Goal: Task Accomplishment & Management: Manage account settings

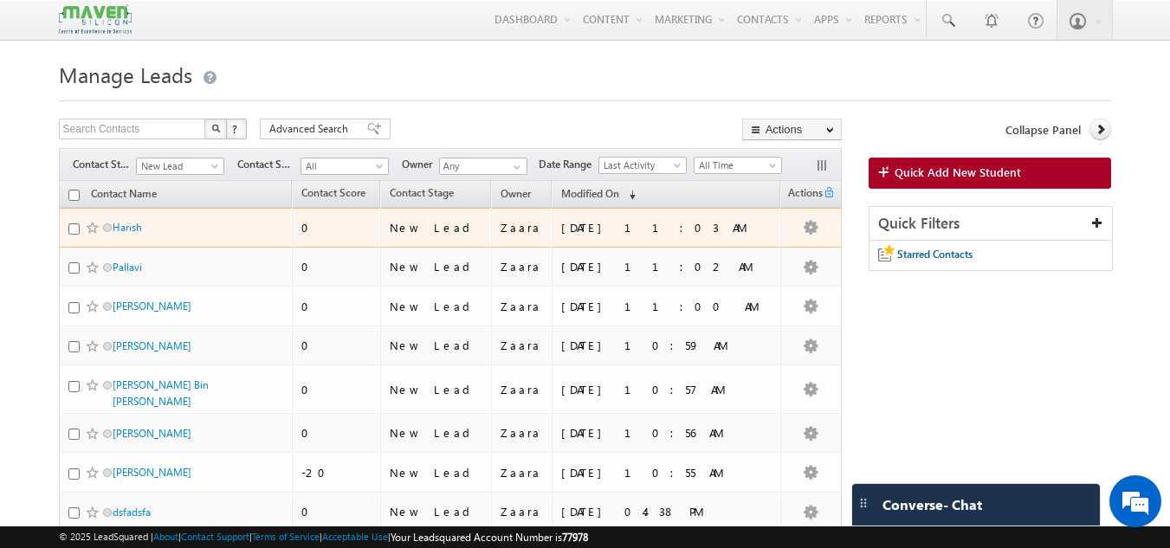
scroll to position [0, 2]
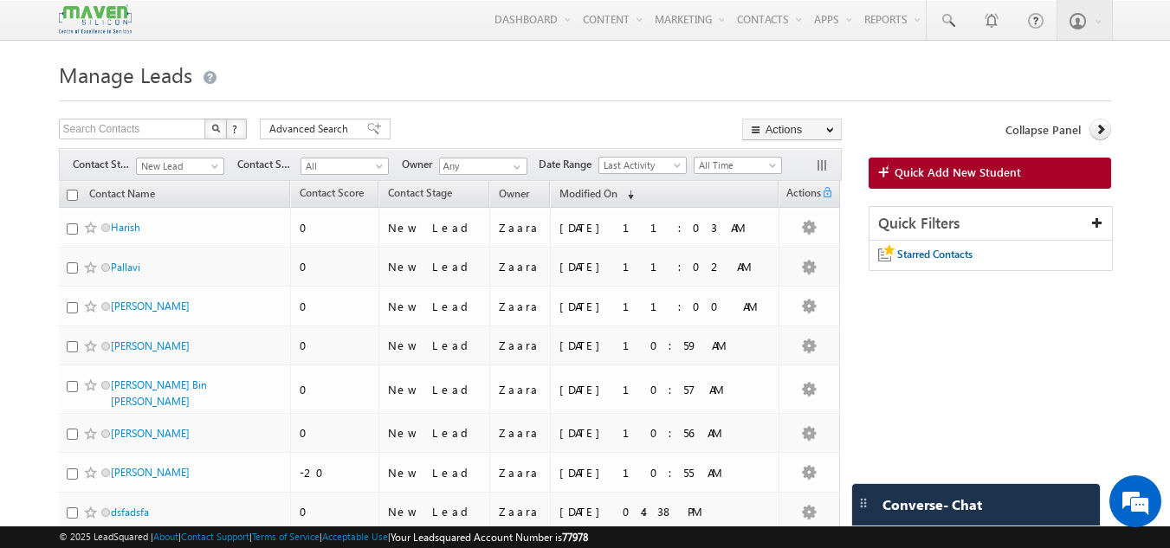
drag, startPoint x: 165, startPoint y: 271, endPoint x: 0, endPoint y: 292, distance: 165.9
click at [0, 292] on body "Menu Zaara lsq2@ maven -sili con.c om" at bounding box center [585, 373] width 1170 height 746
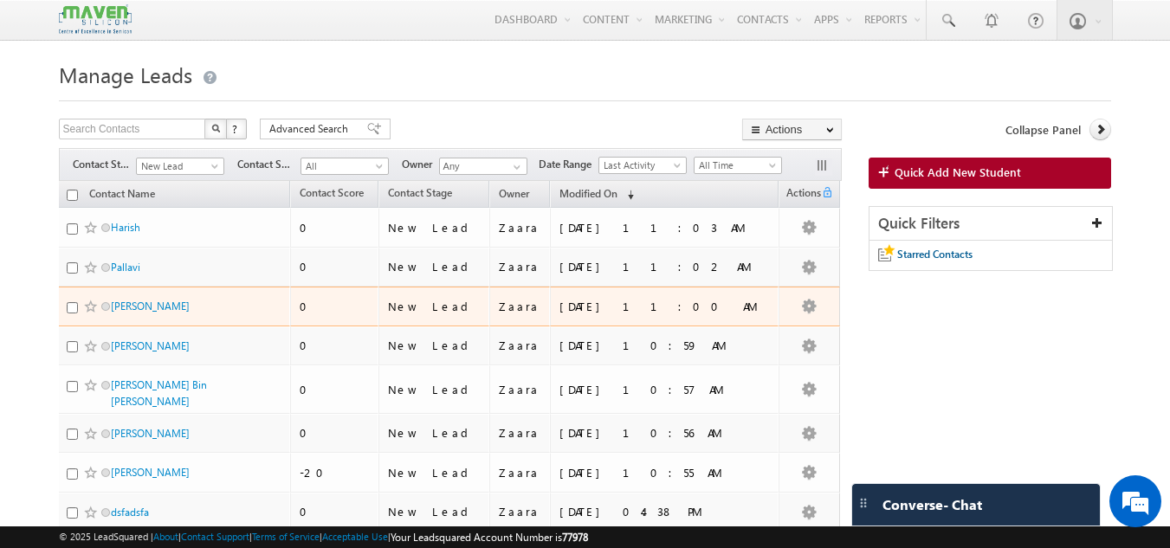
click at [165, 294] on td "Sai Tej" at bounding box center [174, 307] width 234 height 40
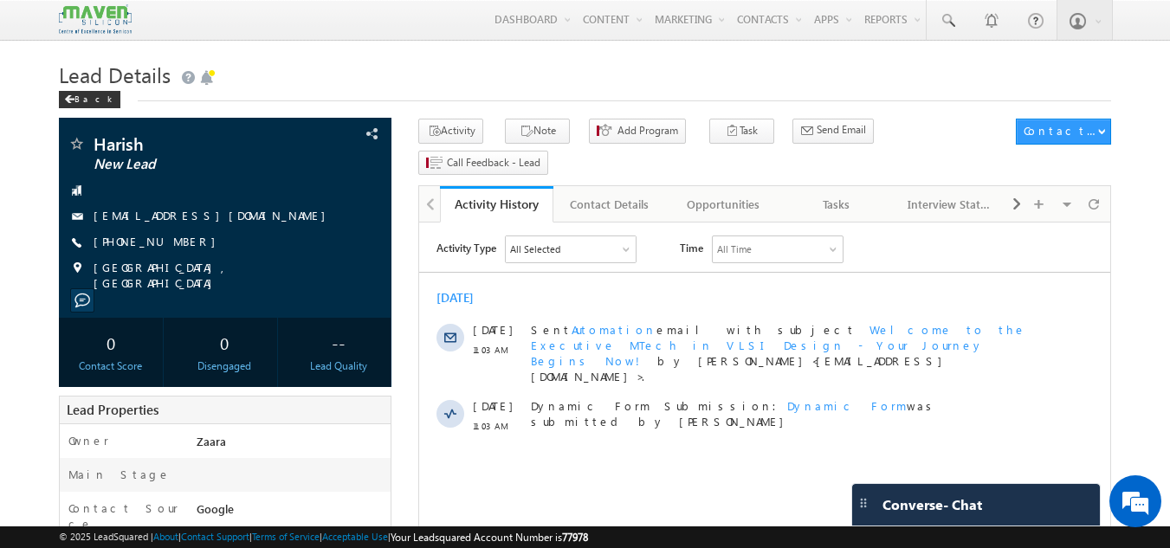
click at [385, 81] on h1 "Lead Details" at bounding box center [585, 73] width 1053 height 34
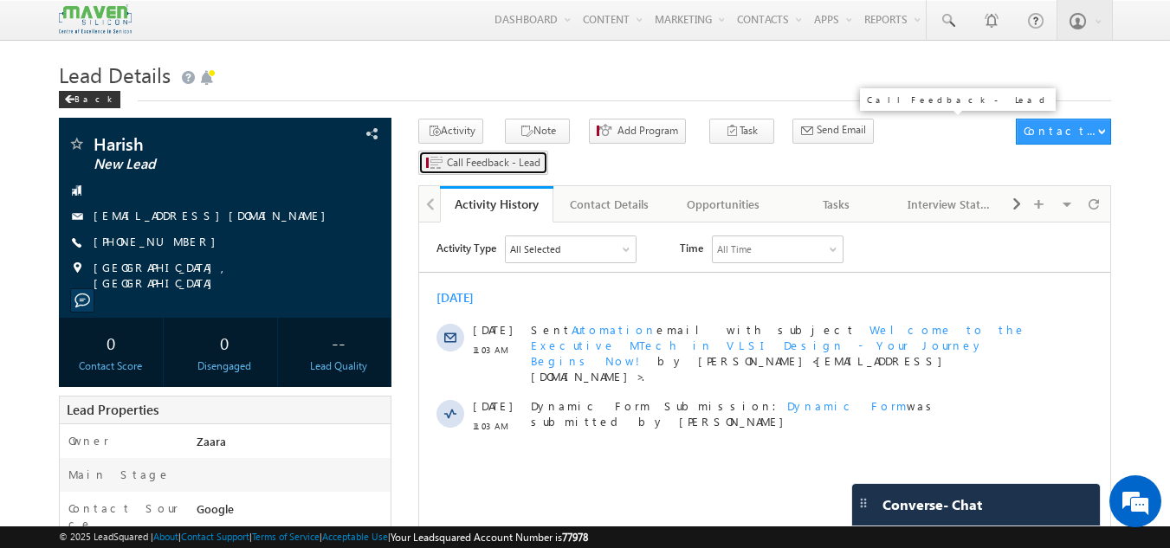
click at [540, 155] on span "Call Feedback - Lead" at bounding box center [494, 163] width 94 height 16
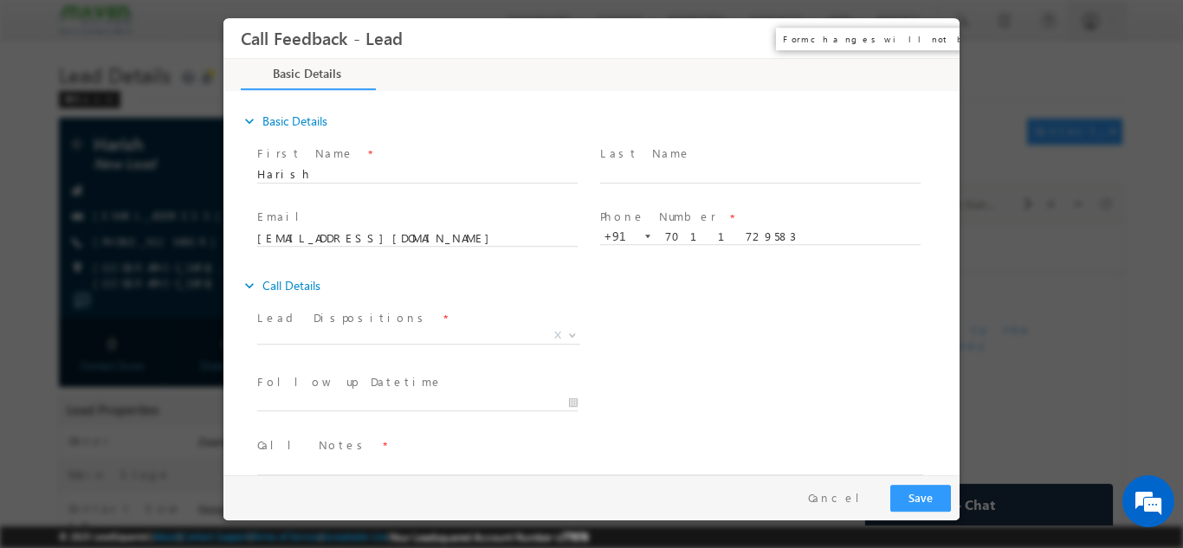
click at [931, 29] on button "×" at bounding box center [933, 38] width 29 height 32
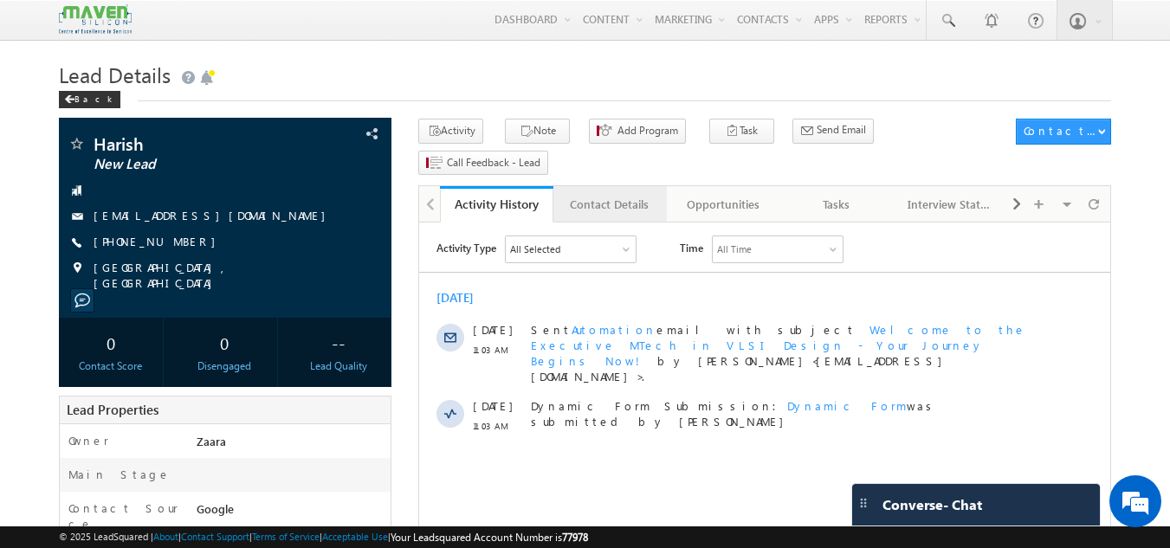
click at [595, 186] on link "Contact Details" at bounding box center [609, 204] width 113 height 36
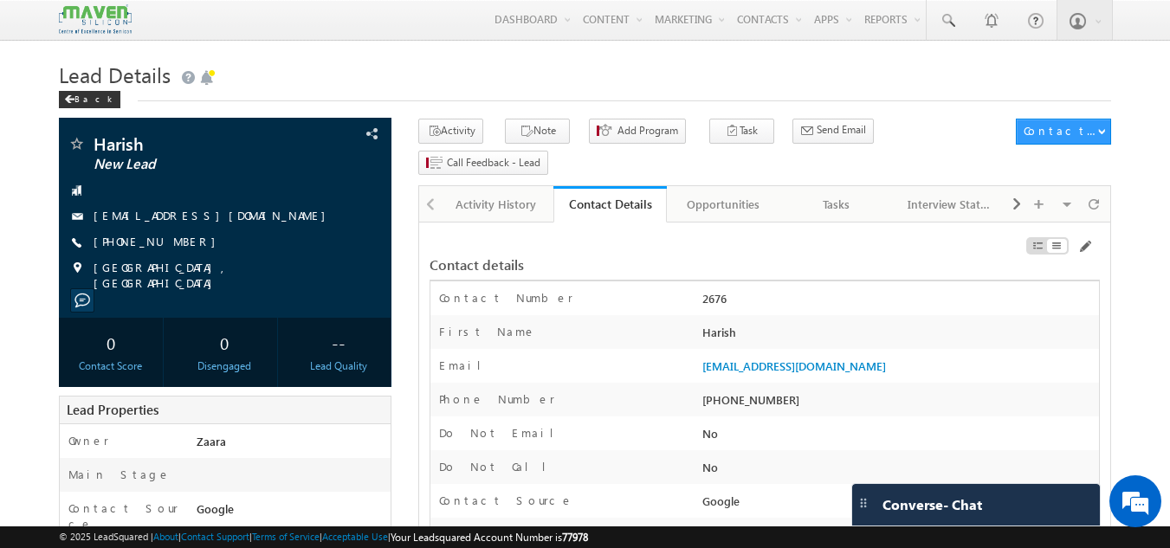
click at [757, 391] on div "+91-7011729583" at bounding box center [898, 403] width 401 height 24
copy div "7011729583"
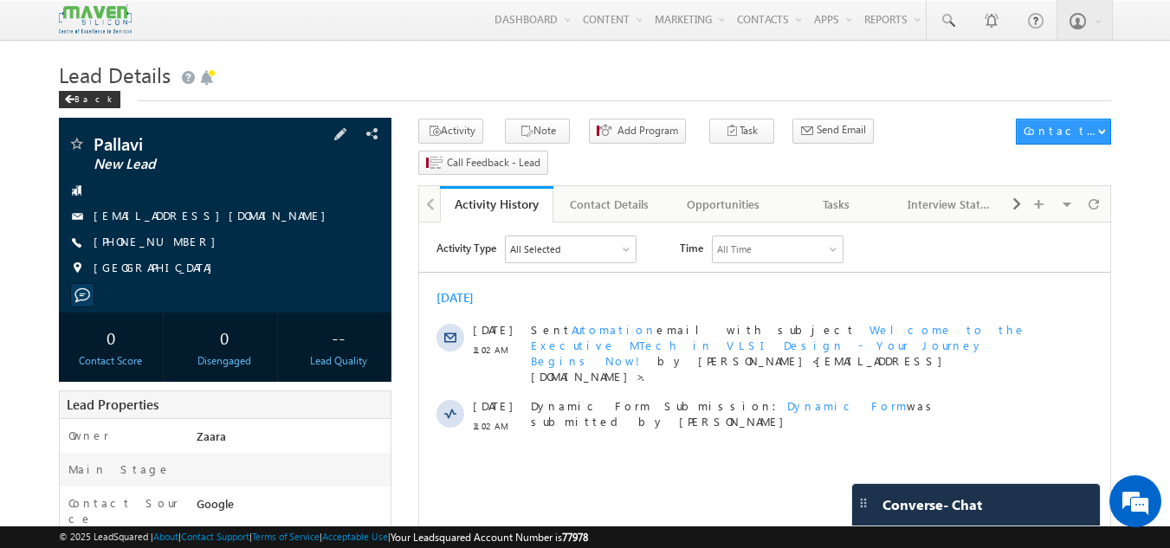
click at [213, 218] on link "[EMAIL_ADDRESS][DOMAIN_NAME]" at bounding box center [214, 215] width 241 height 15
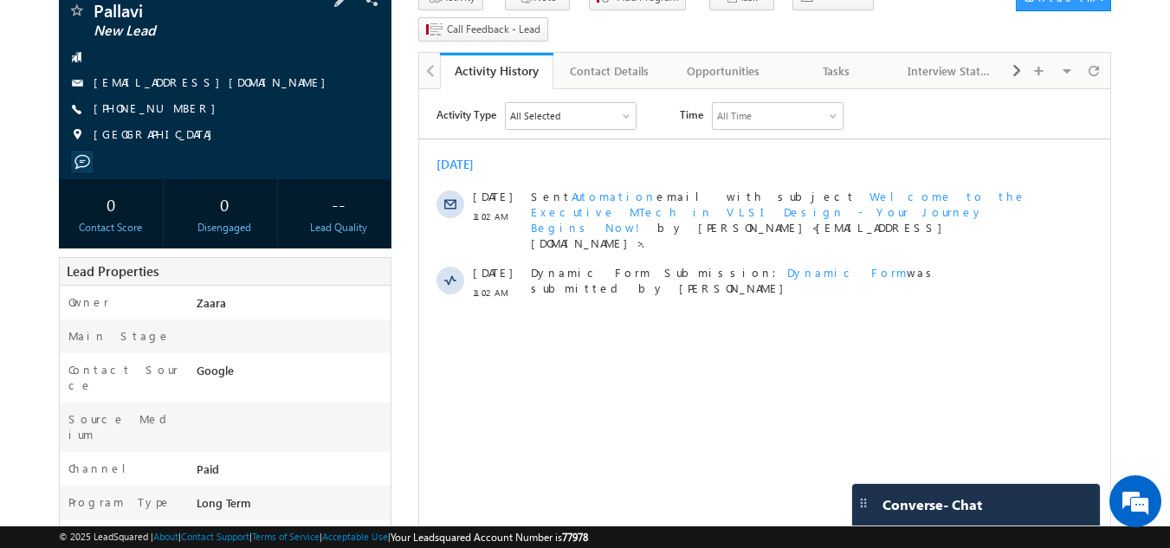
scroll to position [133, 0]
click at [376, 273] on span at bounding box center [374, 271] width 19 height 19
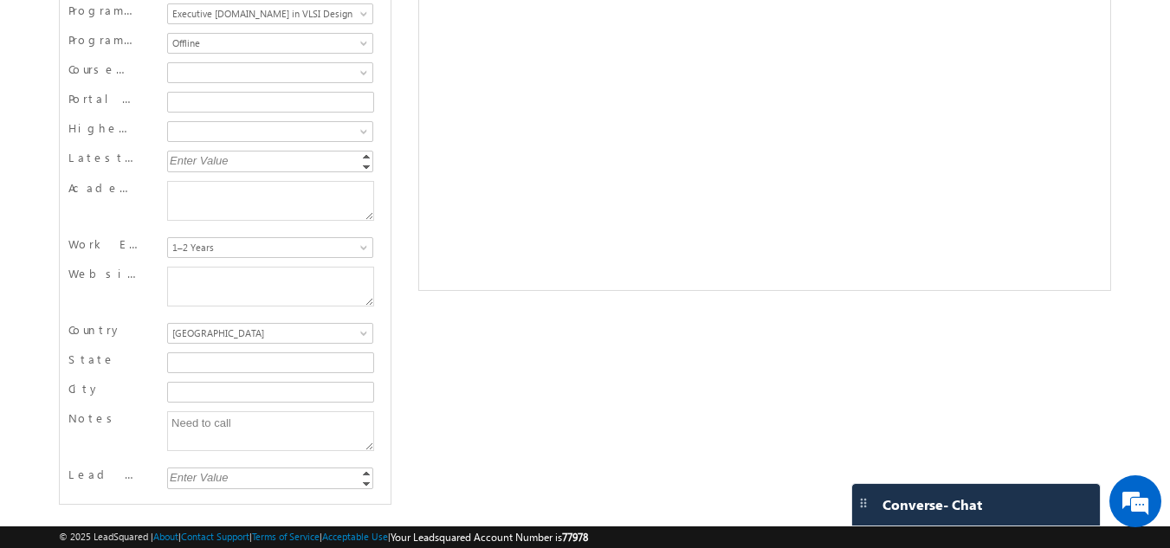
scroll to position [634, 0]
click at [231, 359] on input "State" at bounding box center [270, 363] width 207 height 21
type input "[GEOGRAPHIC_DATA]"
click at [261, 290] on textarea "Website Page" at bounding box center [270, 287] width 207 height 40
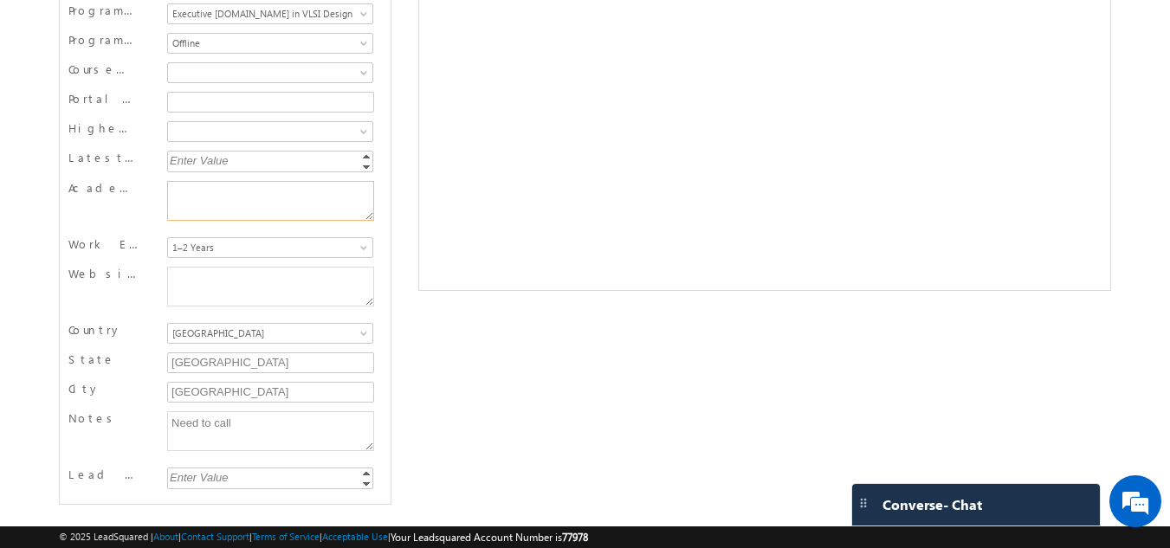
click at [264, 197] on textarea "Academic Remarks" at bounding box center [270, 201] width 207 height 40
type textarea "Btech 2023"
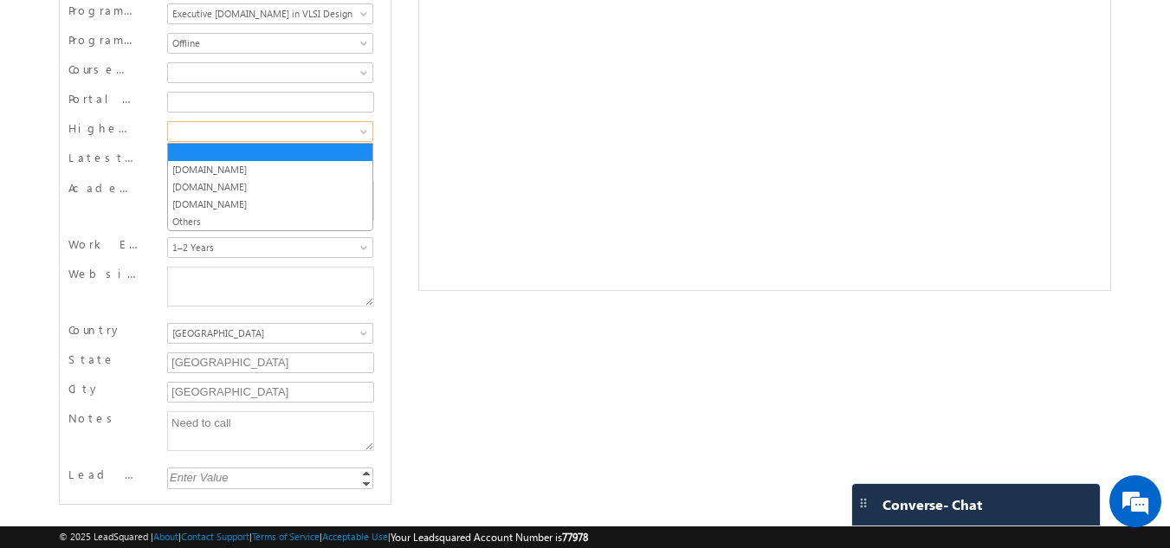
click at [215, 131] on span at bounding box center [268, 132] width 200 height 16
click at [205, 165] on link "[DOMAIN_NAME]" at bounding box center [270, 170] width 204 height 16
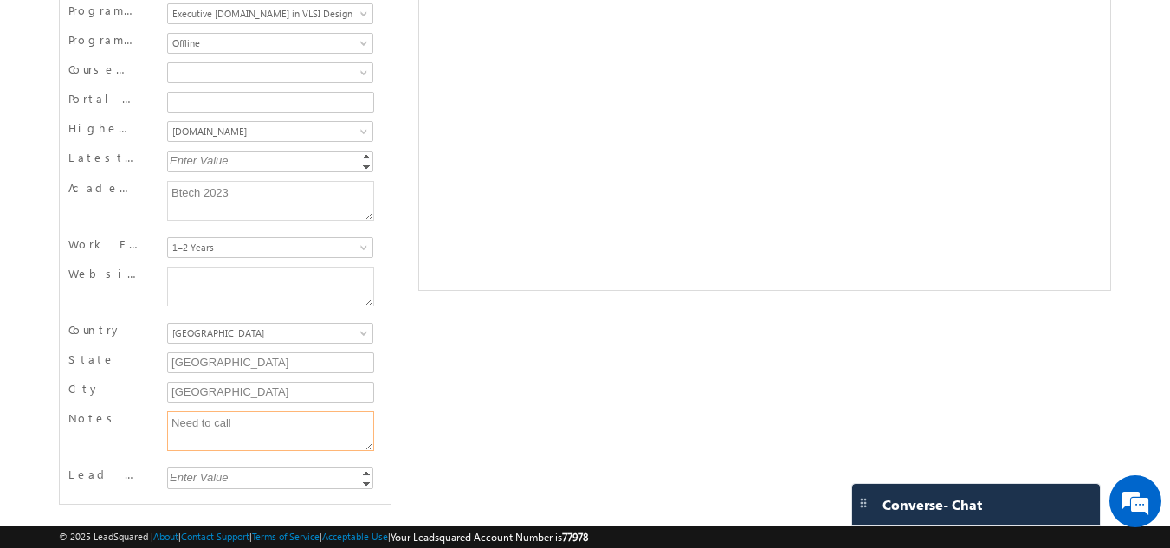
click at [259, 428] on textarea "Need to call" at bounding box center [270, 431] width 207 height 40
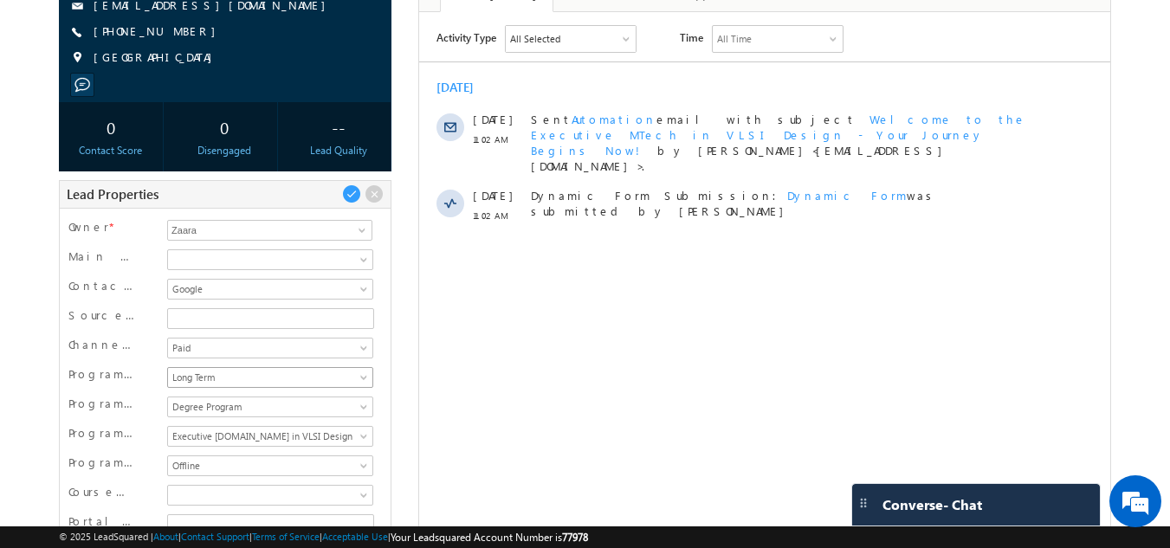
scroll to position [201, 0]
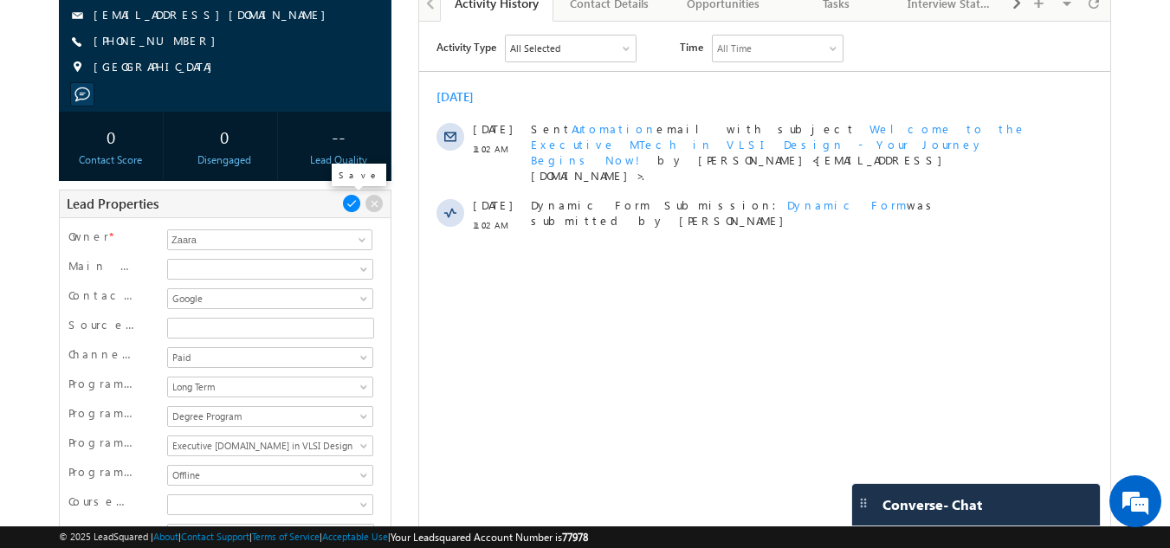
type textarea "Working In NAL as Project Ass"
click at [348, 205] on span at bounding box center [351, 203] width 19 height 19
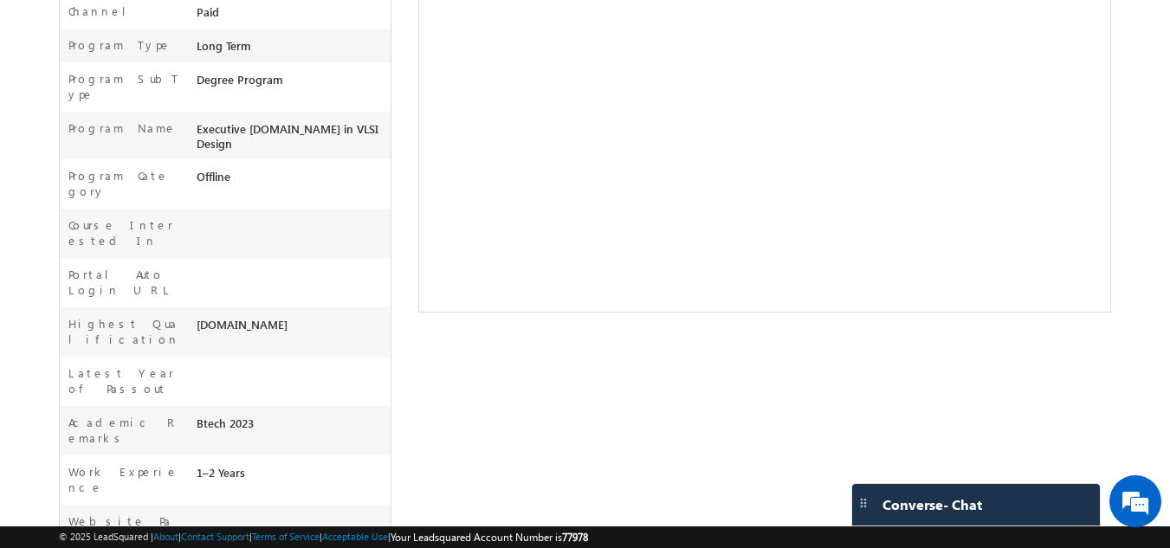
scroll to position [634, 0]
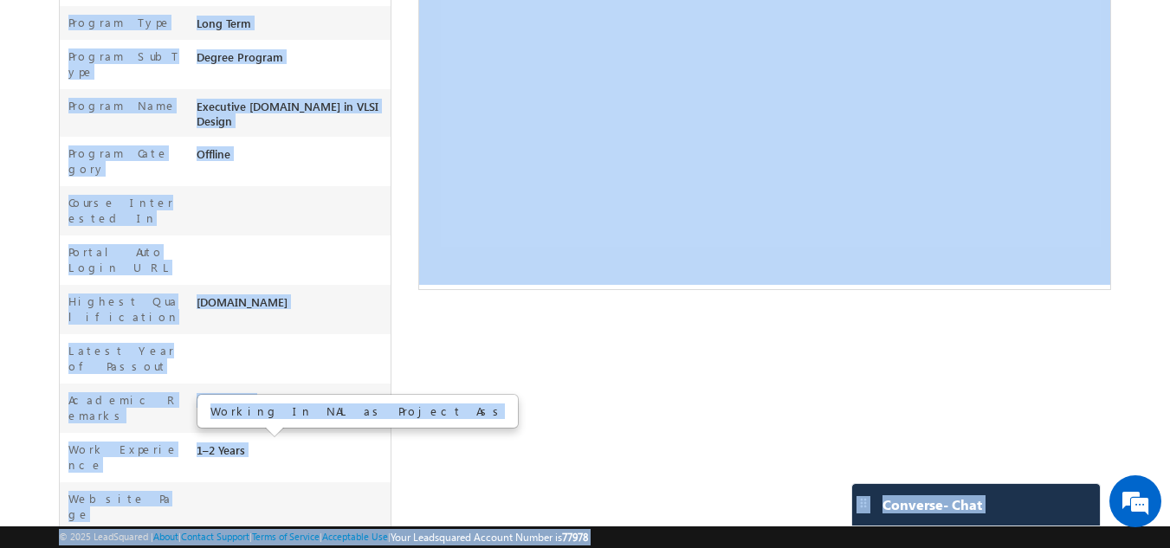
click at [524, 346] on div "Pallavi New Lead" at bounding box center [585, 105] width 1053 height 1241
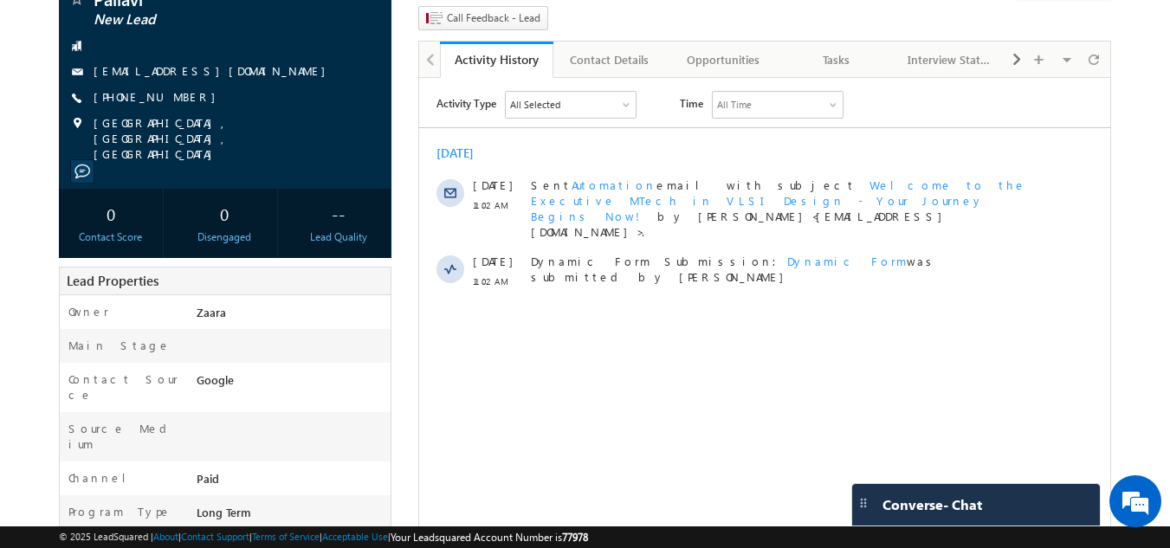
scroll to position [142, 0]
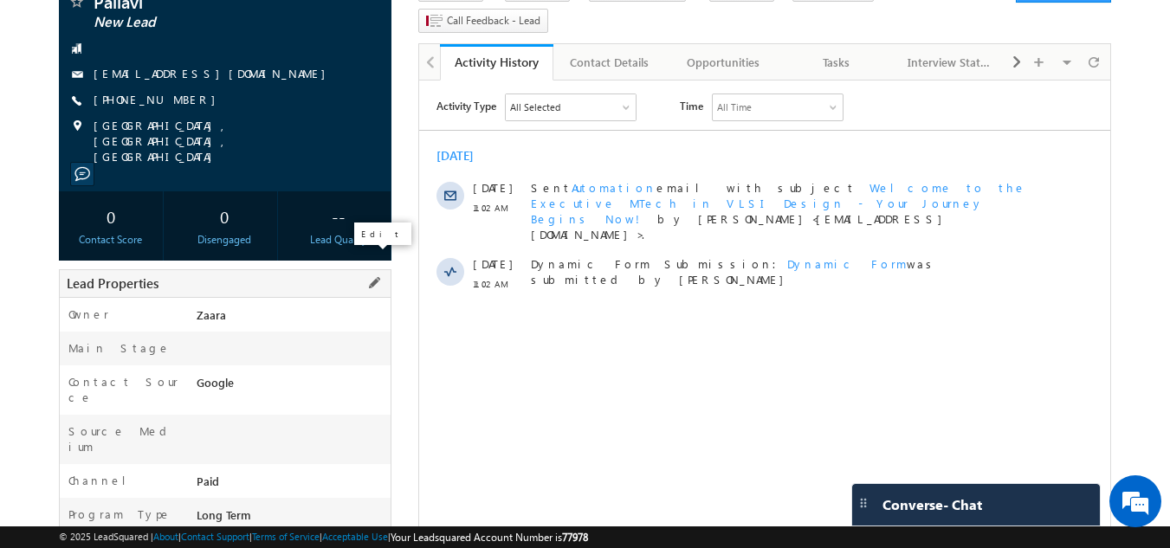
click at [372, 274] on span at bounding box center [374, 283] width 19 height 19
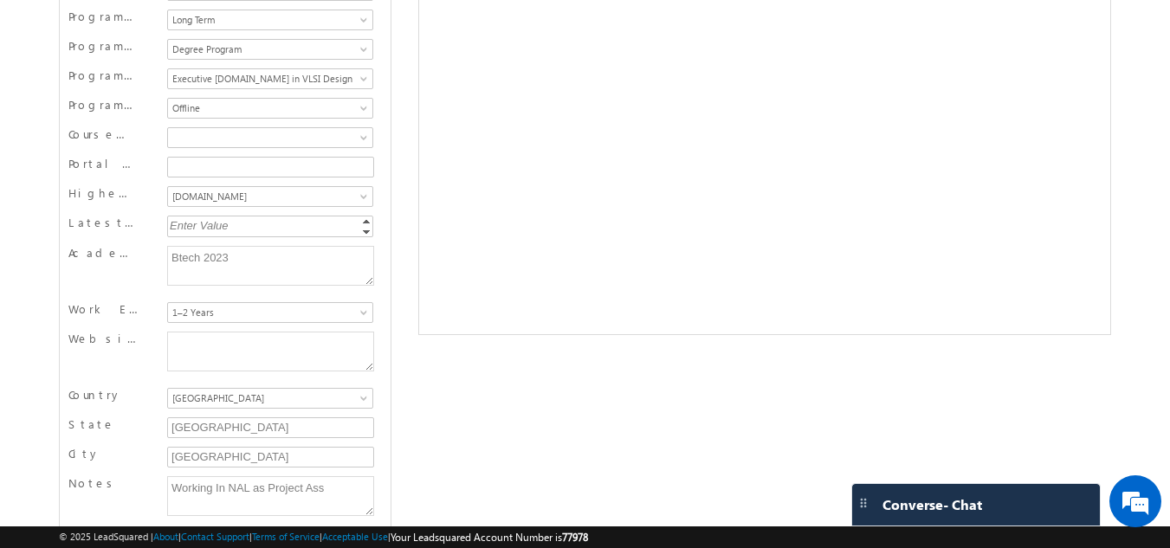
scroll to position [634, 0]
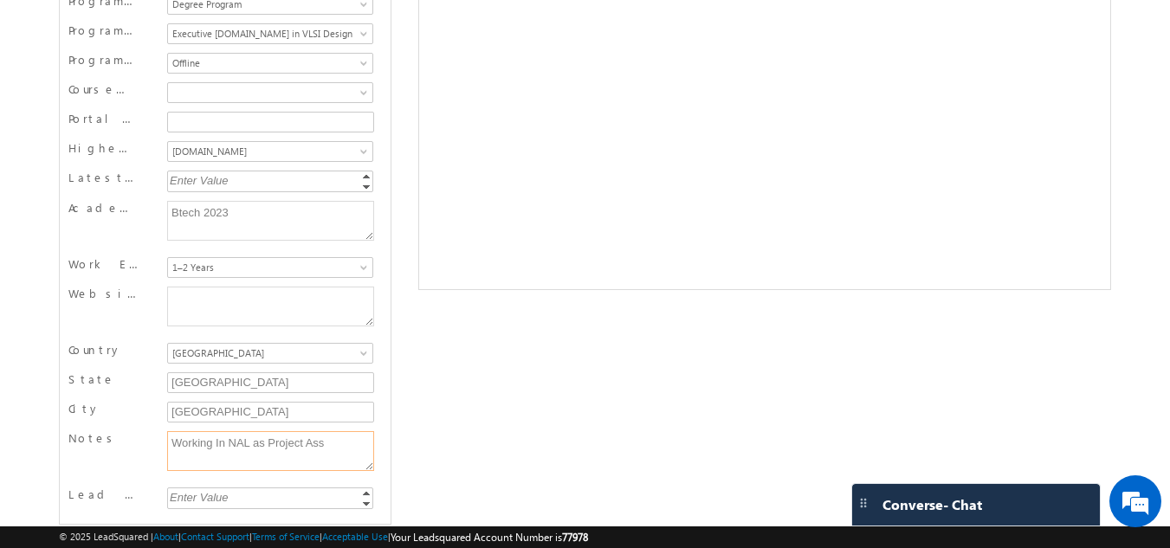
click at [334, 431] on textarea "Working In NAL as Project Ass" at bounding box center [270, 451] width 207 height 40
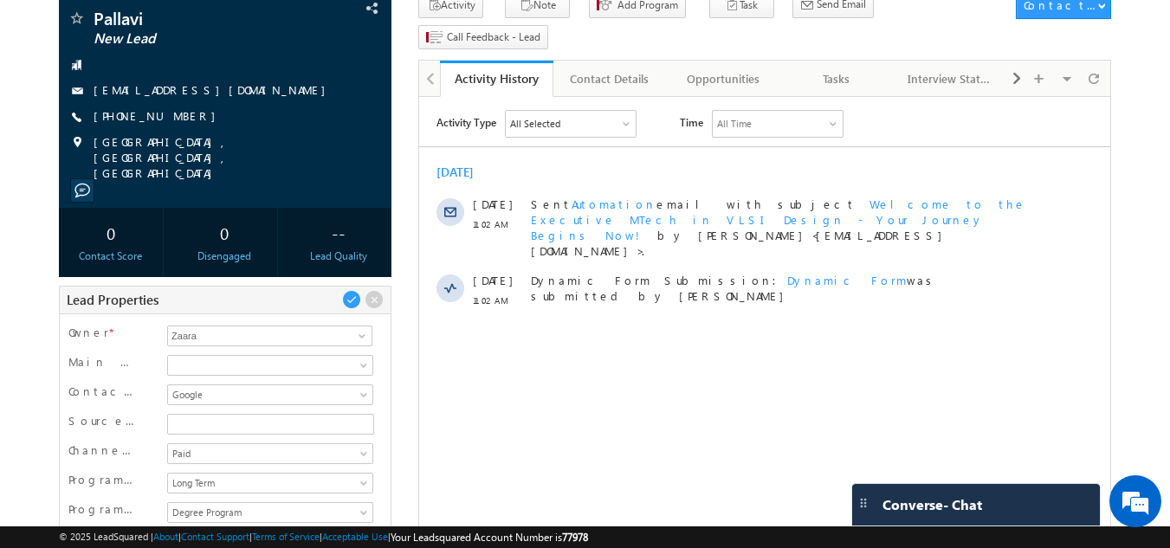
scroll to position [0, 0]
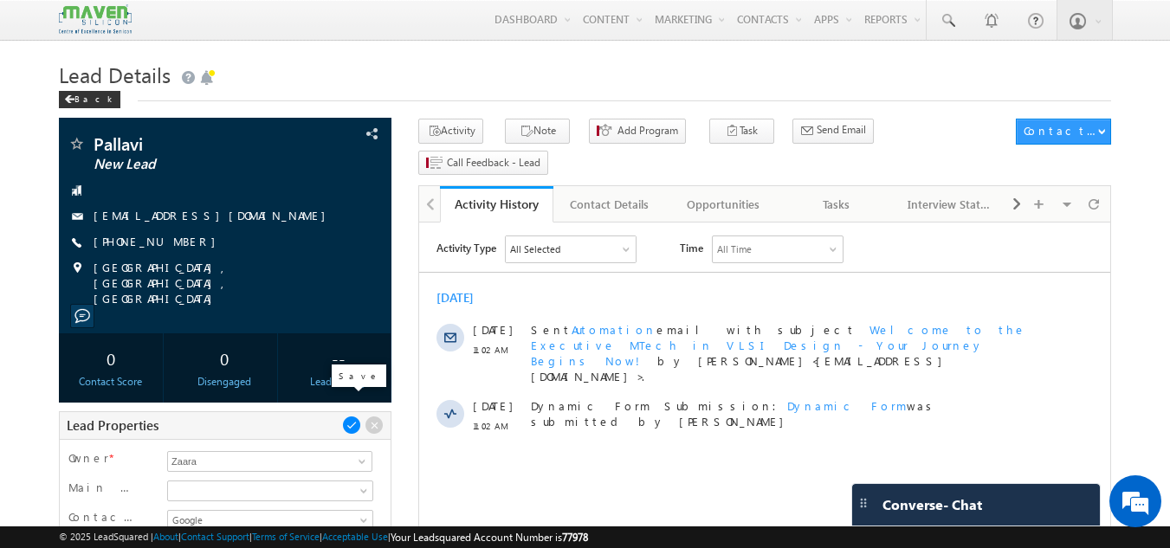
type textarea "Working In NAL as Project Asst"
click at [354, 416] on span at bounding box center [351, 425] width 19 height 19
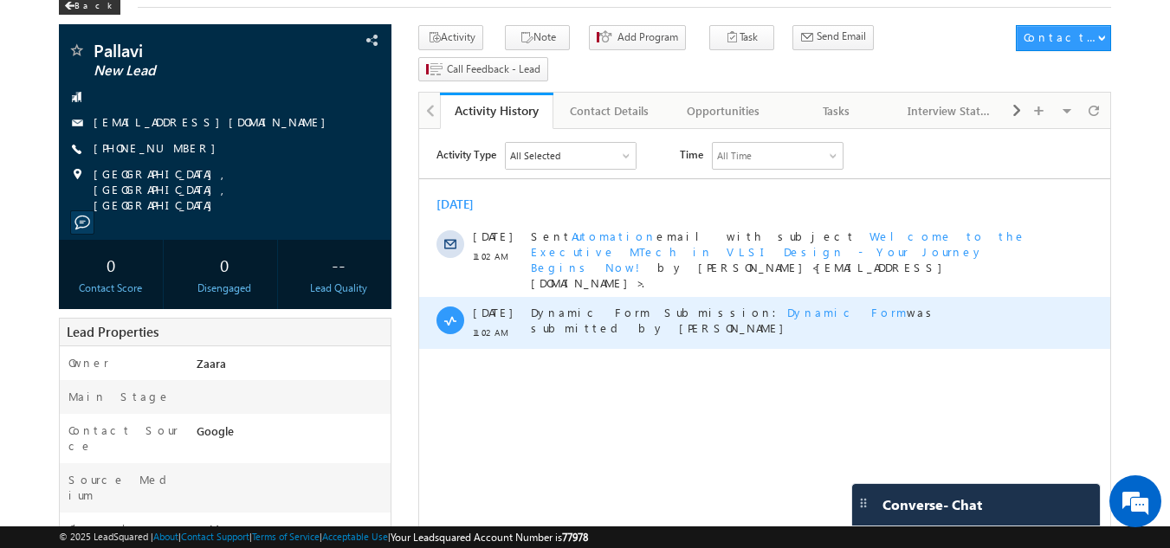
scroll to position [93, 0]
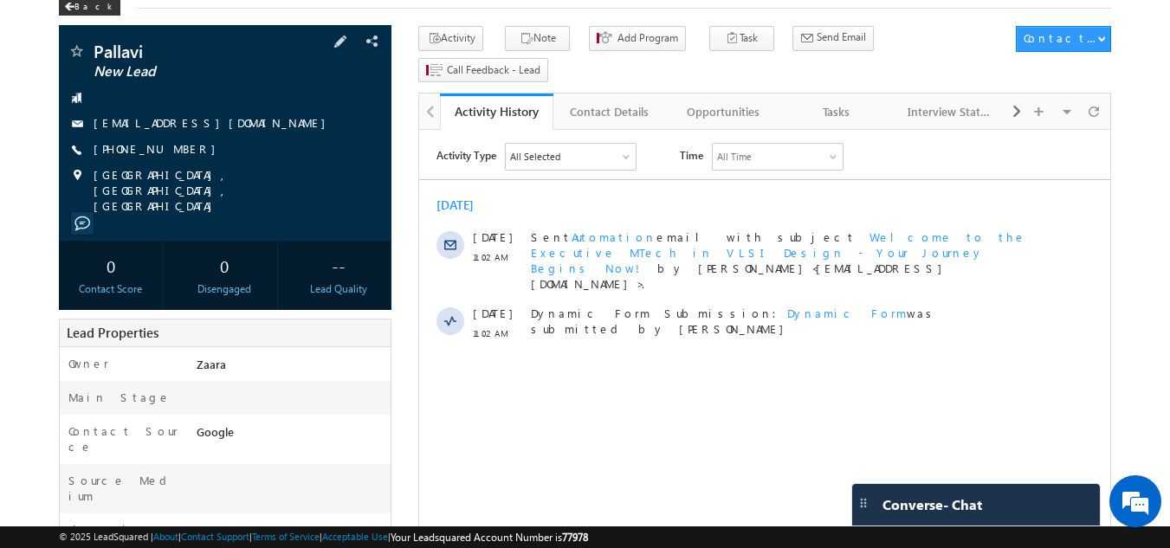
click at [218, 122] on link "pallaviaurade80@gmail.com" at bounding box center [214, 122] width 241 height 15
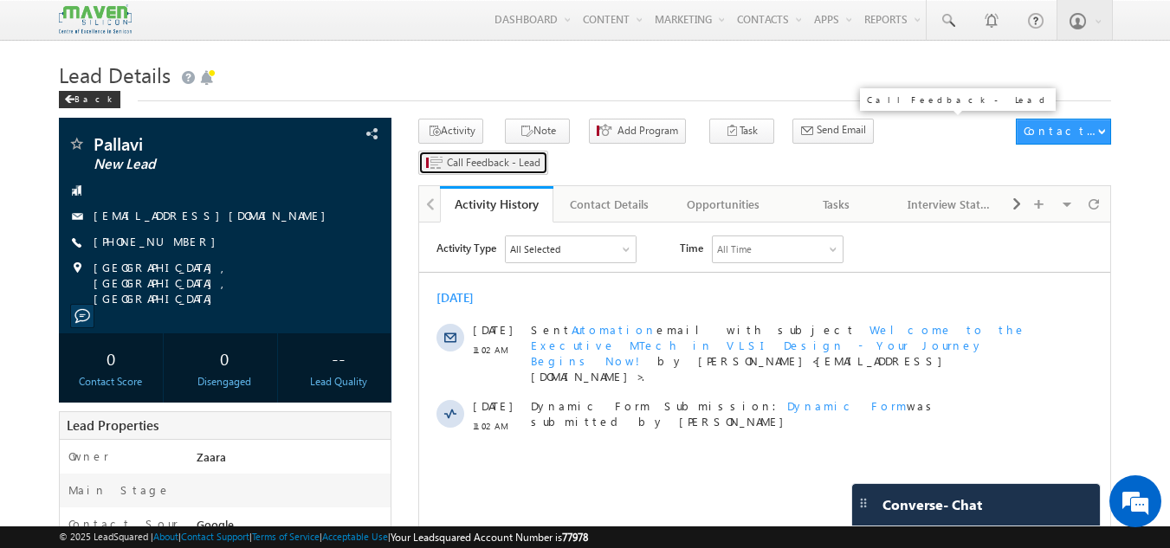
click at [540, 155] on span "Call Feedback - Lead" at bounding box center [494, 163] width 94 height 16
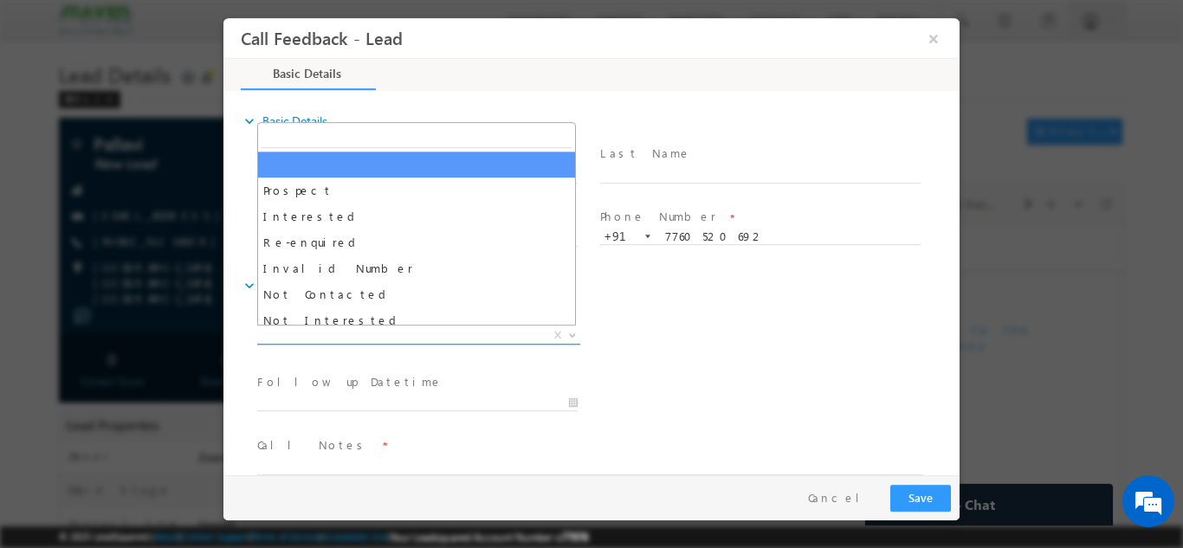
click at [327, 333] on span "X" at bounding box center [418, 335] width 323 height 17
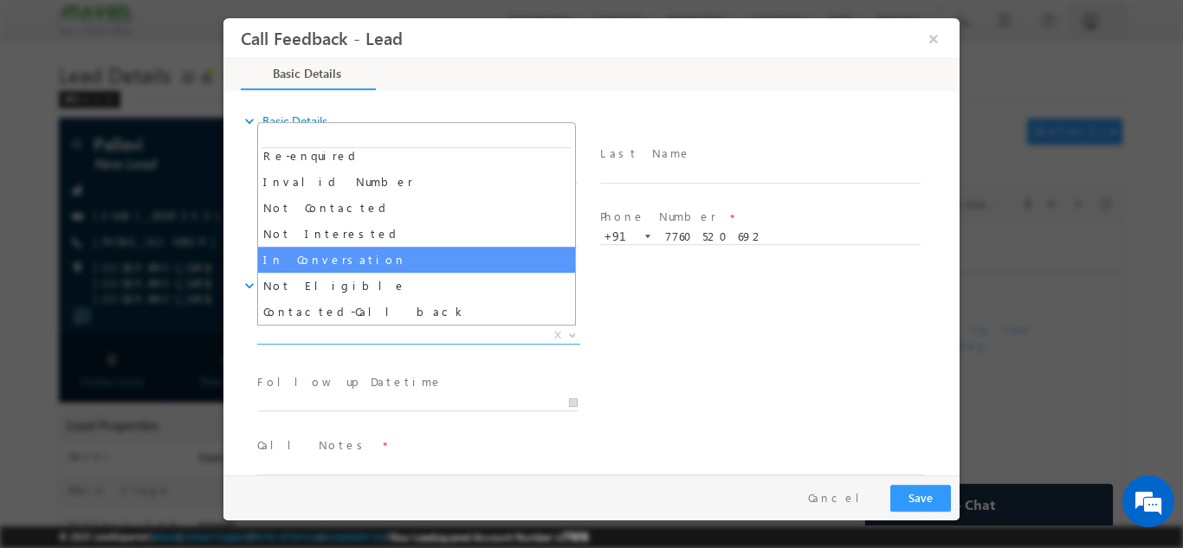
select select "In Conversation"
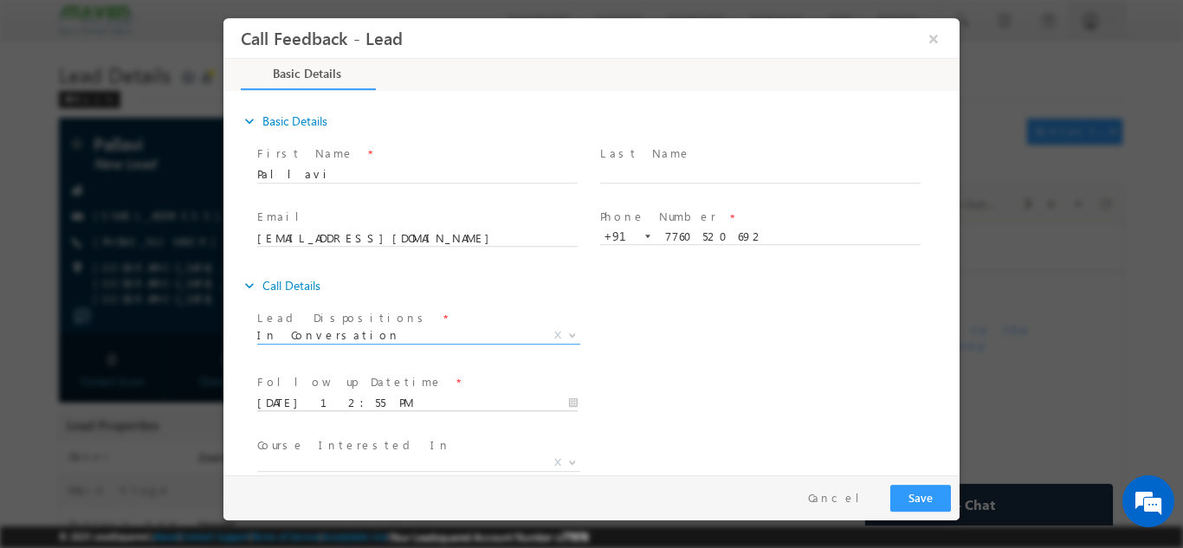
click at [296, 406] on input "[DATE] 12:55 PM" at bounding box center [417, 402] width 320 height 17
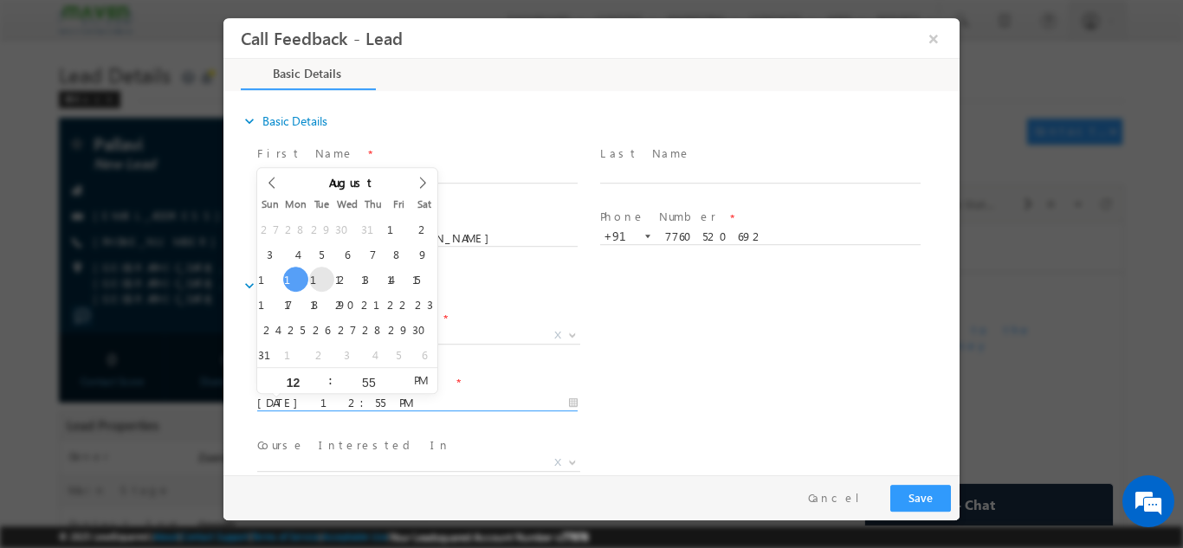
type input "12/08/2025 12:55 PM"
click at [595, 361] on div "Lead Dispositions * Prospect Interested Re-enquired Invalid Number Not Contacte…" at bounding box center [607, 337] width 706 height 64
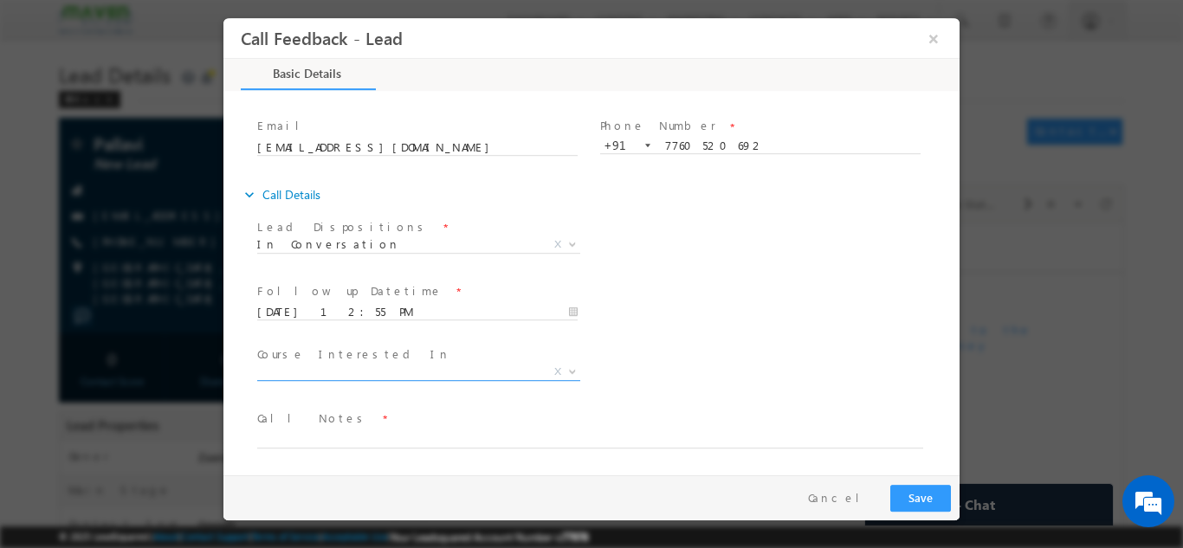
scroll to position [92, 0]
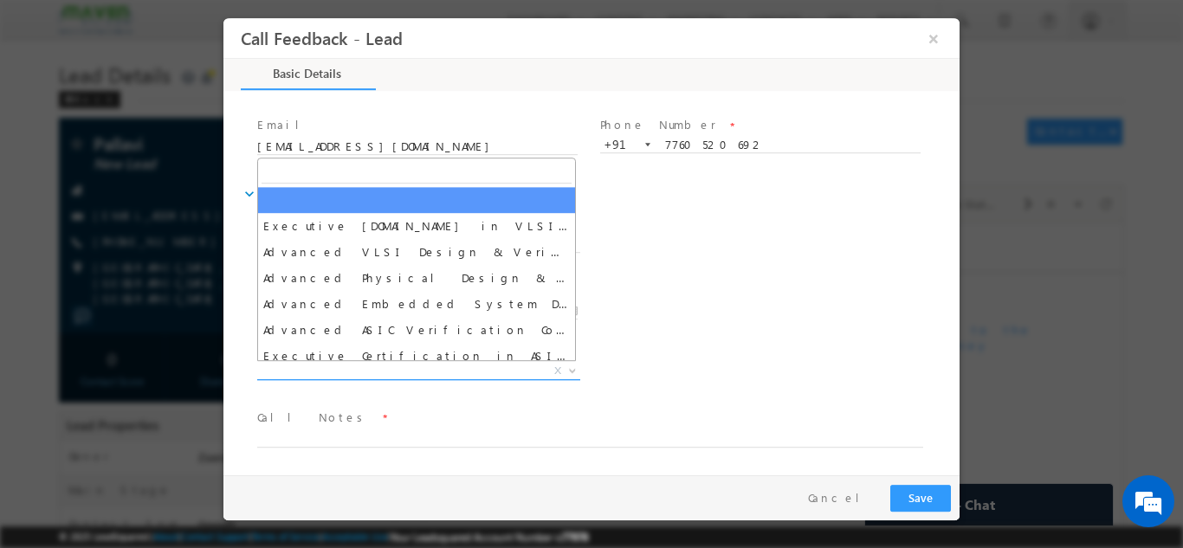
click at [328, 371] on span "X" at bounding box center [418, 370] width 323 height 17
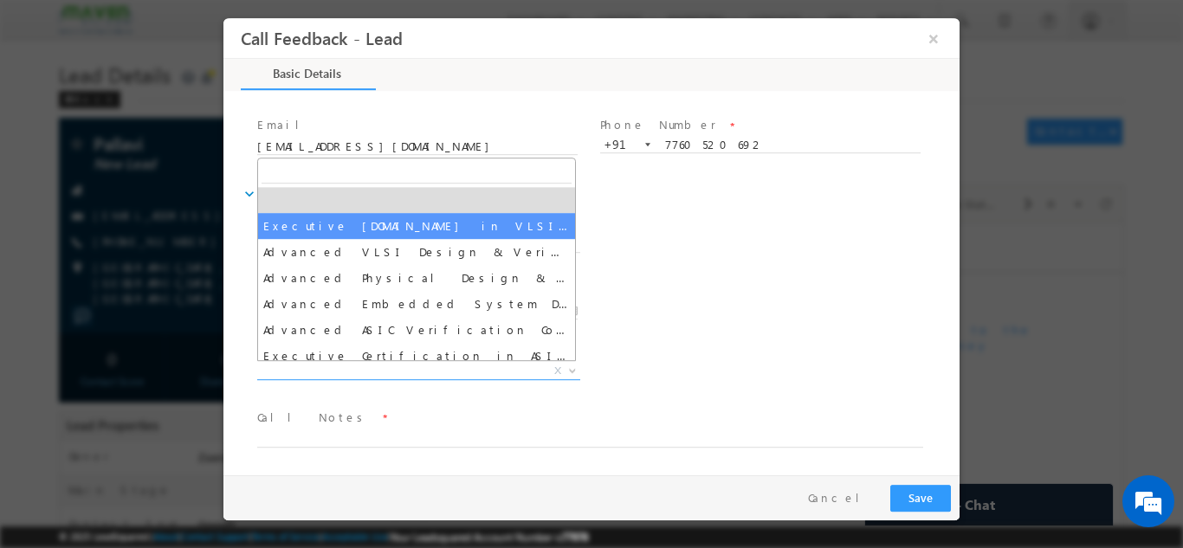
select select "Executive [DOMAIN_NAME] in VLSI Design"
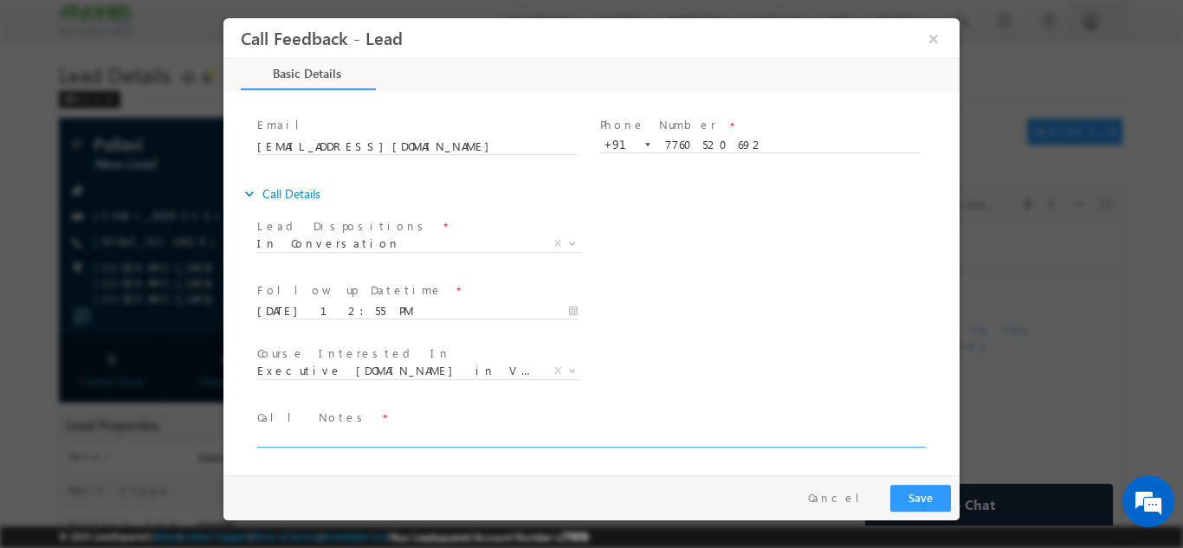
click at [303, 435] on textarea at bounding box center [590, 437] width 666 height 20
paste textarea "Working In NAL as Project Asst"
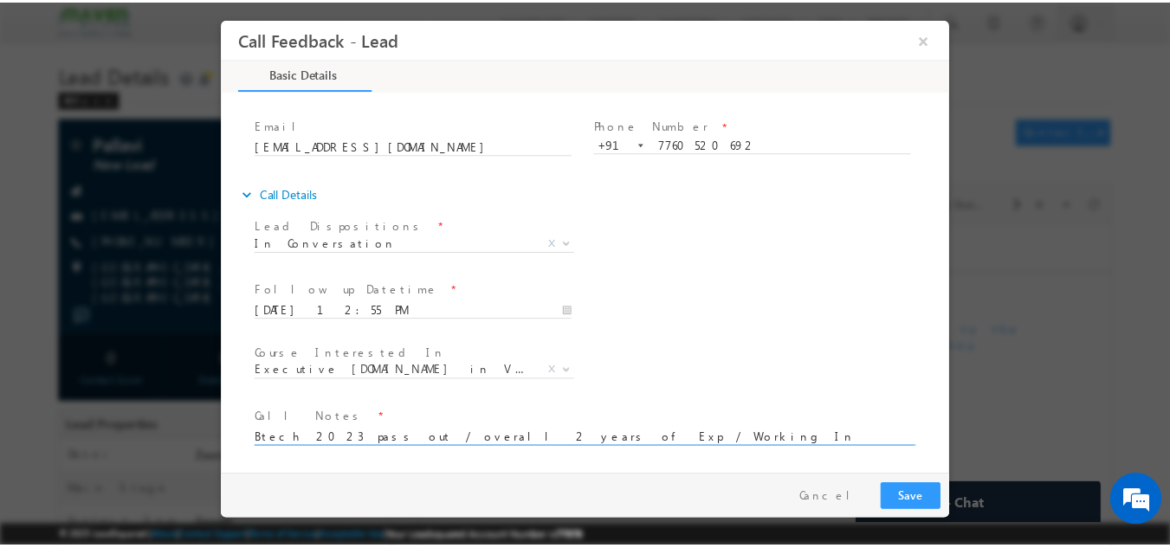
scroll to position [3, 0]
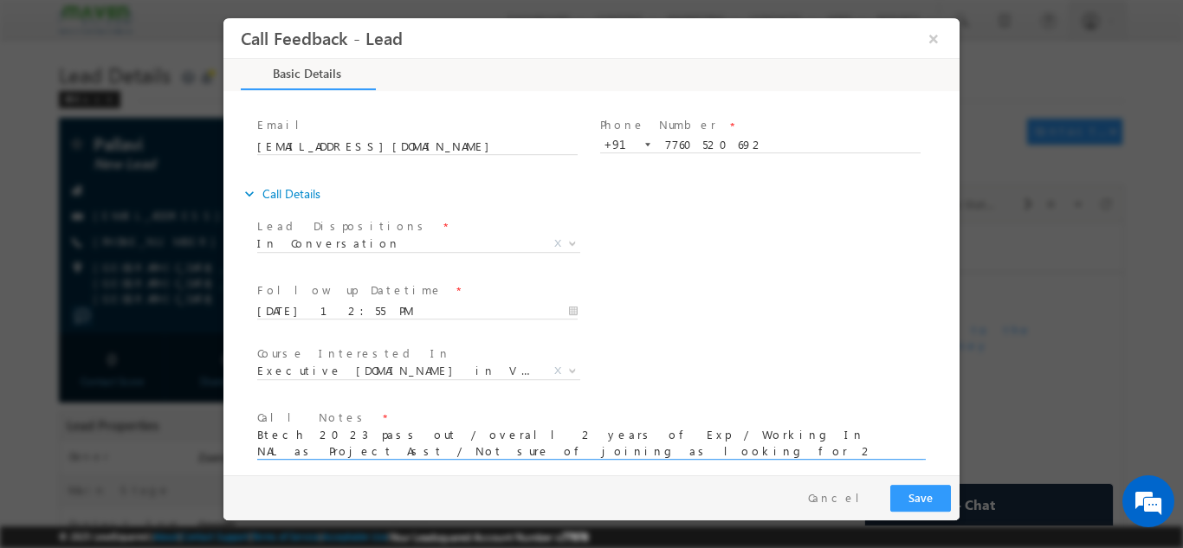
type textarea "Btech 2023 pass out / overall 2 years of Exp / Working In NAL as Project Asst /…"
click at [901, 498] on button "Save" at bounding box center [920, 497] width 61 height 27
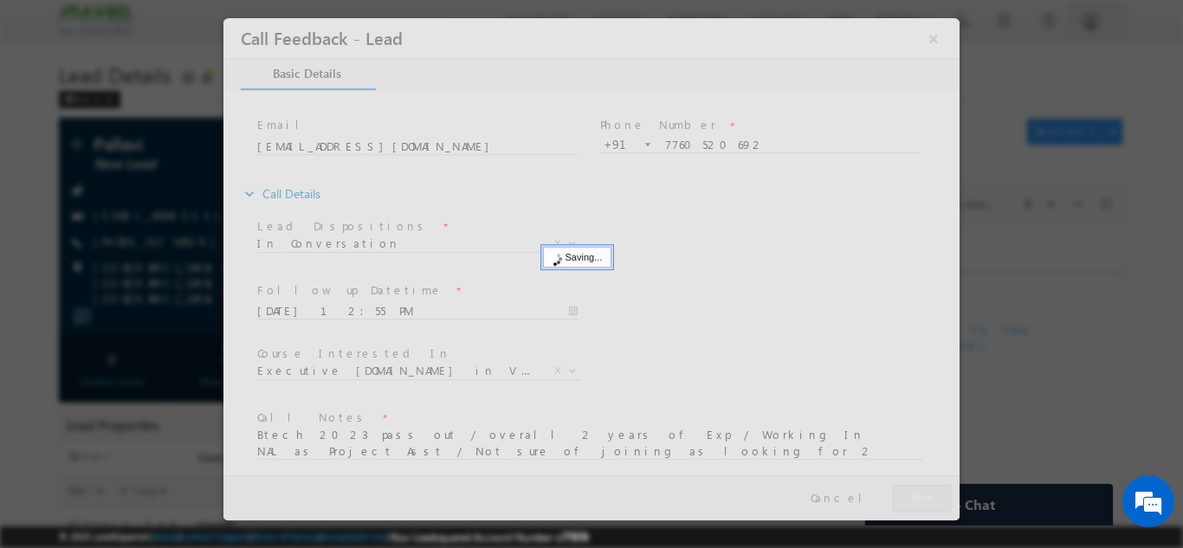
click at [700, 145] on div at bounding box center [591, 268] width 736 height 502
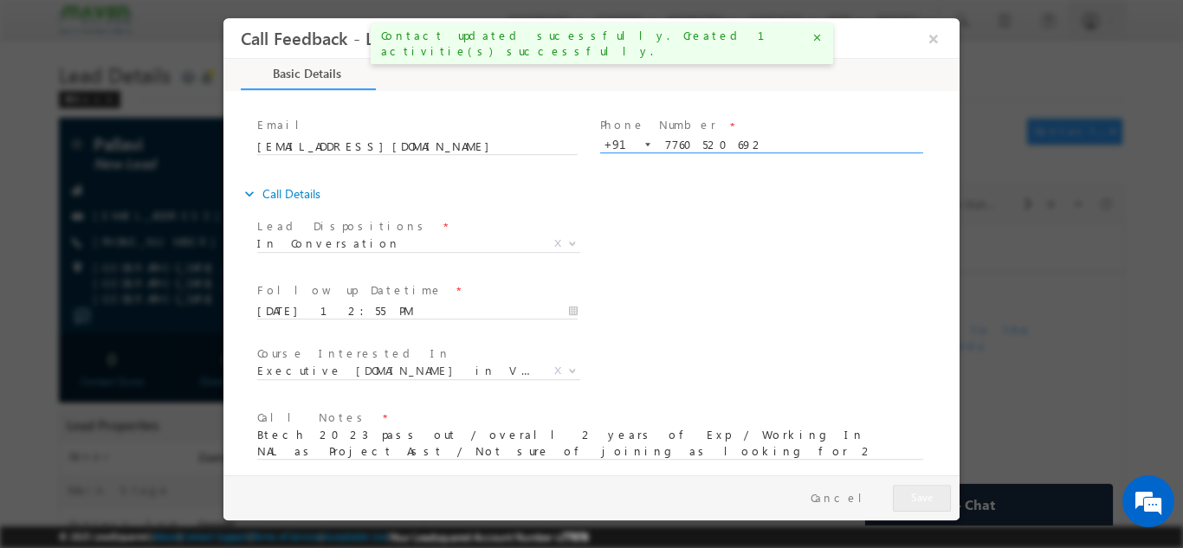
click at [700, 145] on input "7760520692" at bounding box center [760, 144] width 320 height 17
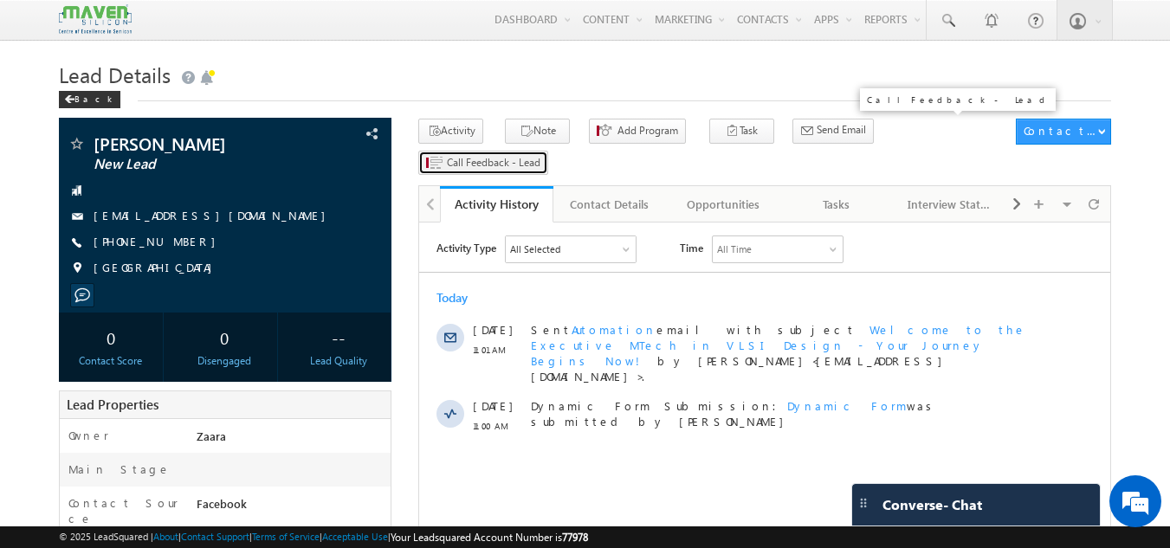
click at [540, 155] on span "Call Feedback - Lead" at bounding box center [494, 163] width 94 height 16
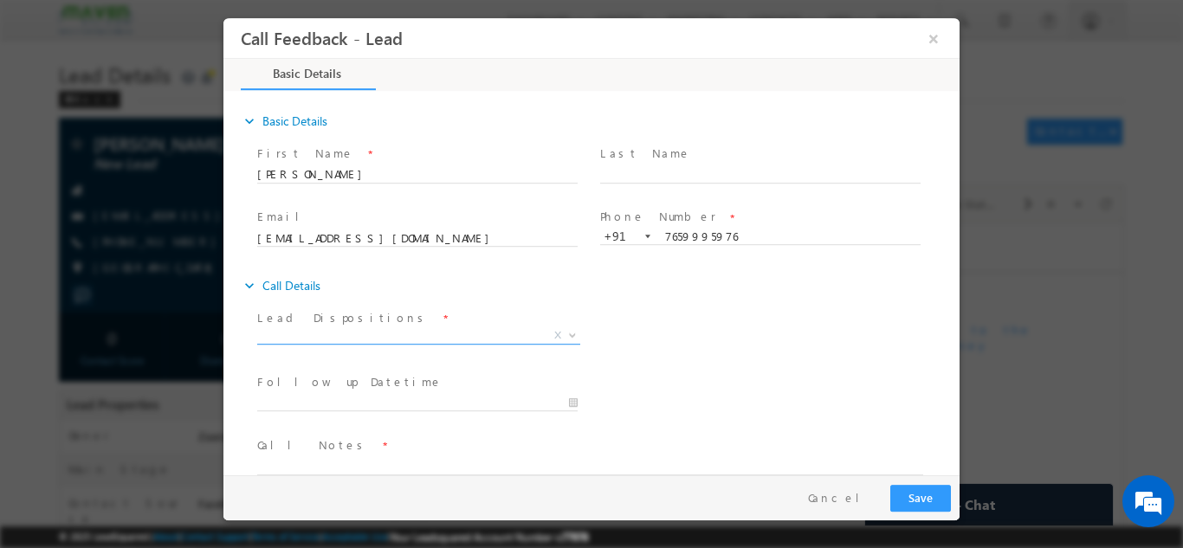
scroll to position [28, 0]
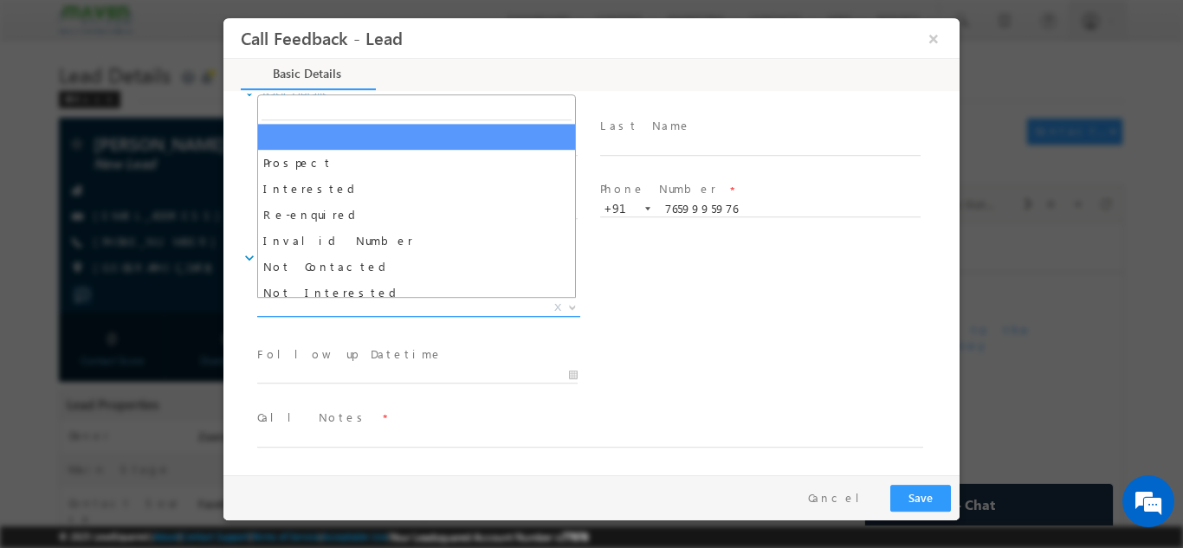
click at [415, 306] on span "X" at bounding box center [418, 307] width 323 height 17
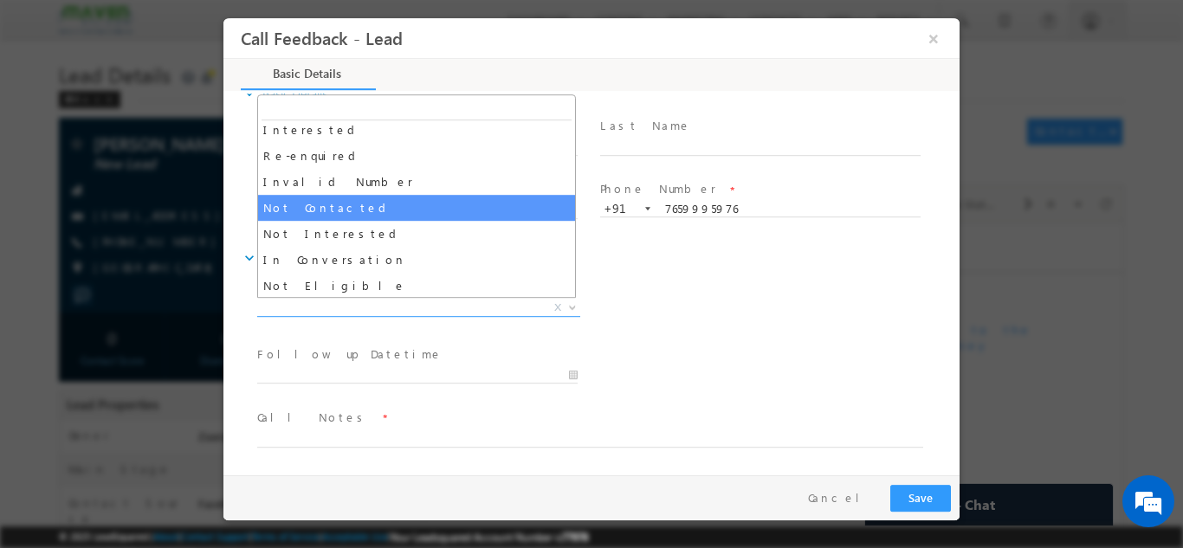
scroll to position [60, 0]
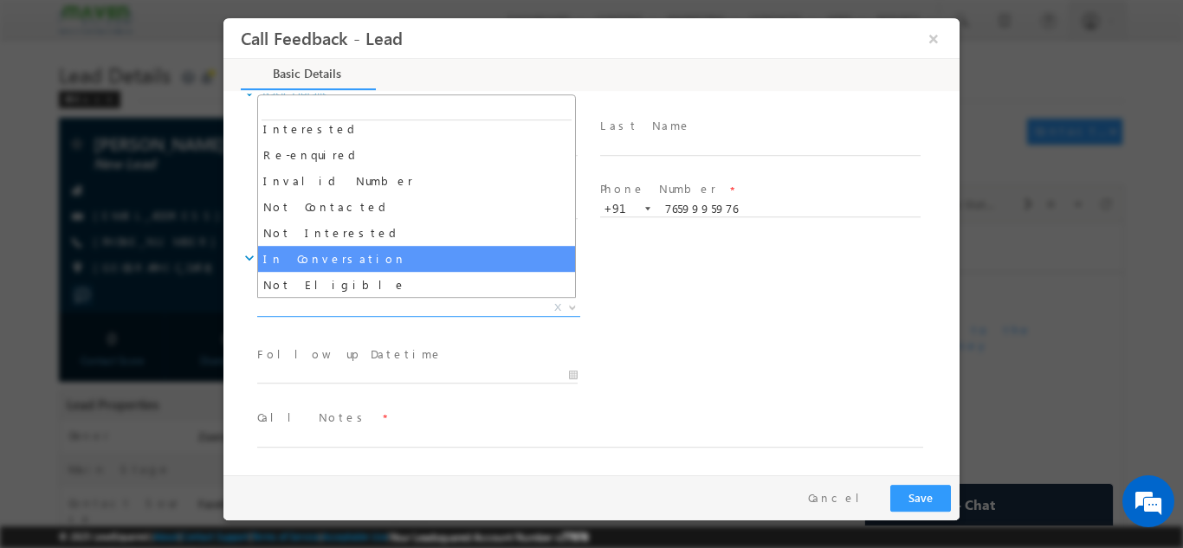
select select "In Conversation"
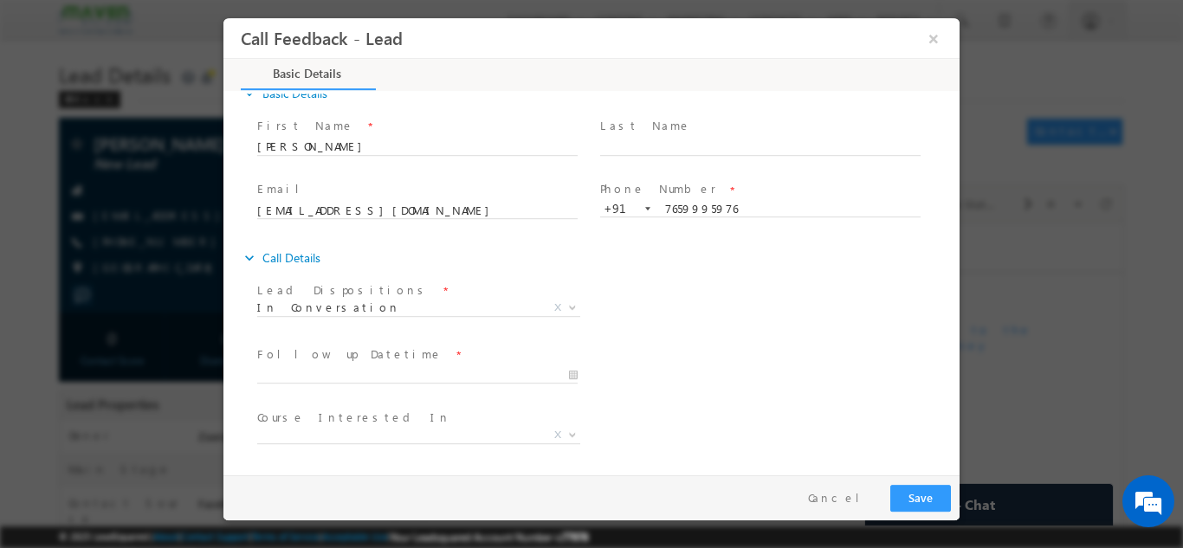
click at [327, 366] on span at bounding box center [425, 375] width 336 height 19
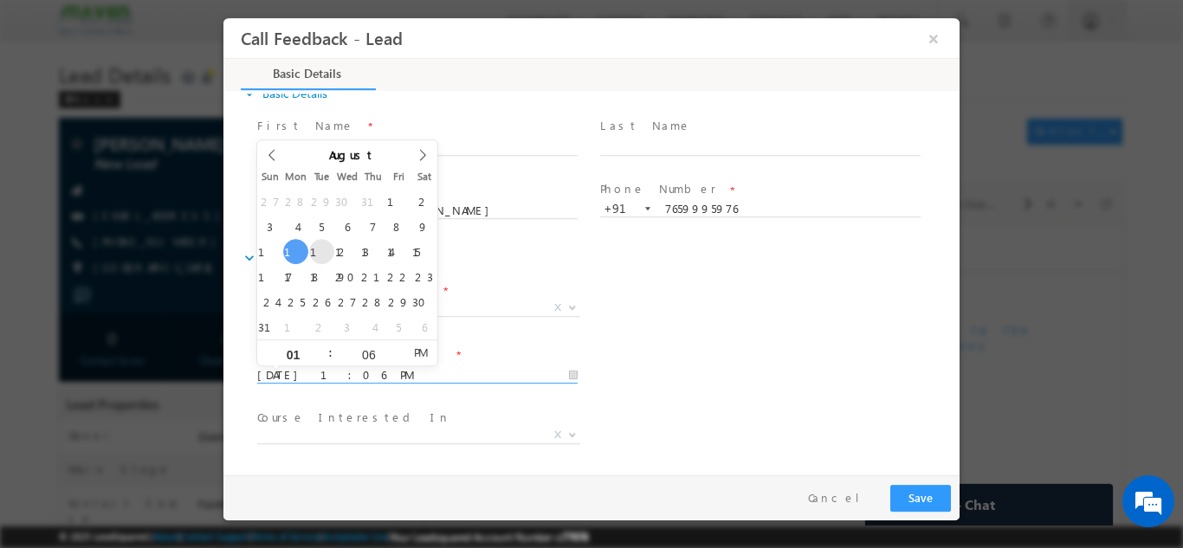
drag, startPoint x: 324, startPoint y: 372, endPoint x: 326, endPoint y: 258, distance: 113.5
click at [326, 258] on body "Call Feedback - Lead × Basic Details" at bounding box center [591, 245] width 736 height 457
type input "12/08/2025 1:06 PM"
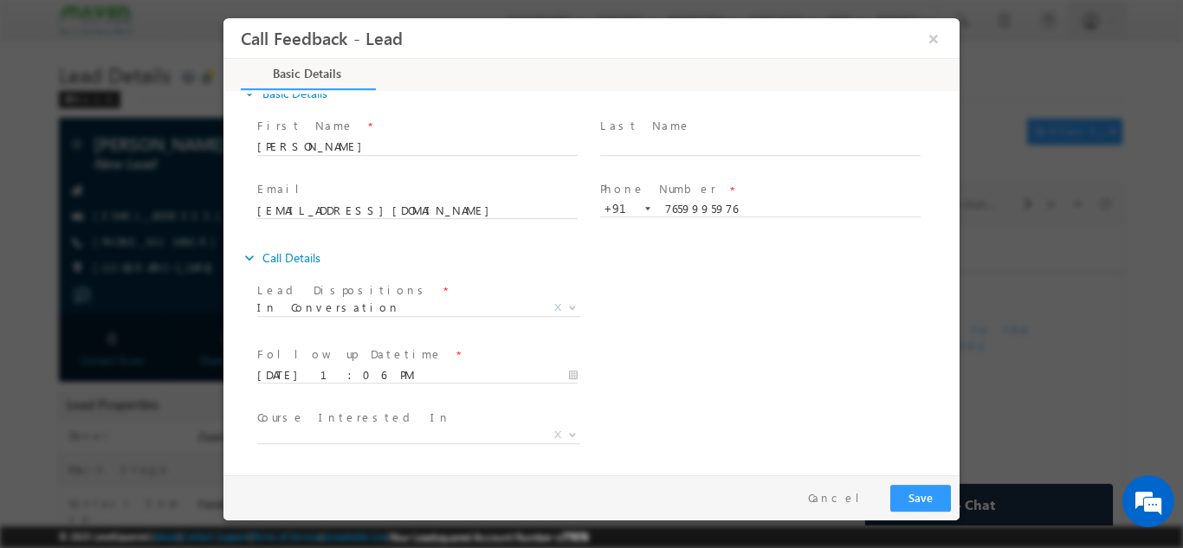
click at [621, 340] on div "Lead Dispositions * Prospect Interested Re-enquired Invalid Number Not Contacte…" at bounding box center [607, 309] width 706 height 64
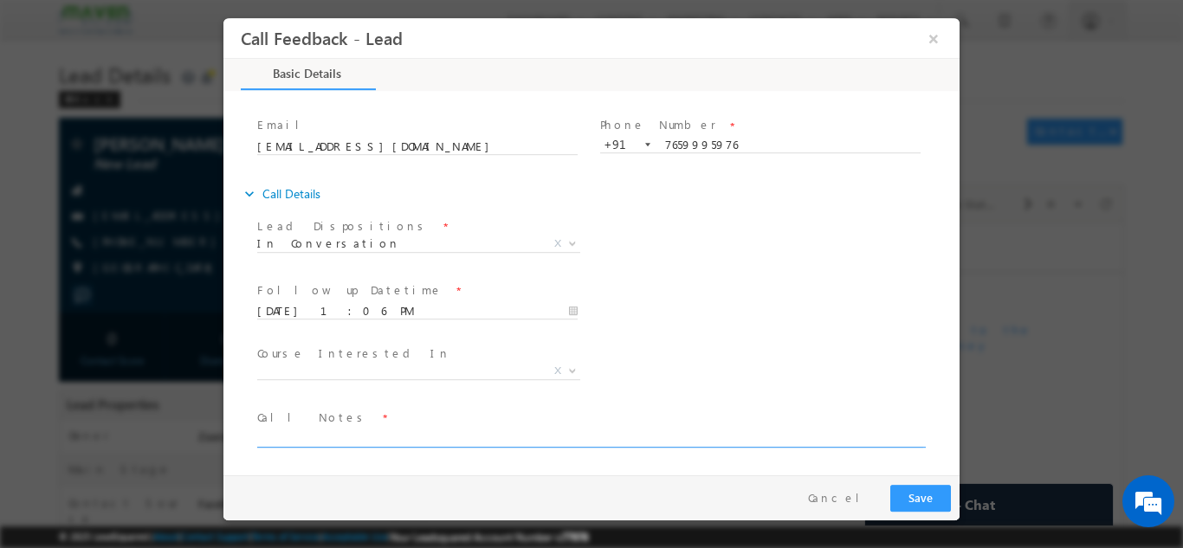
click at [333, 441] on textarea at bounding box center [590, 437] width 666 height 20
paste textarea "2019 pass out / Mtech in 2020 power electronics / 3 years of exp / working Auro…"
click at [651, 428] on textarea "2019 pass out / Mtech in 2020 power electronics / 3 years of exp / working Auro…" at bounding box center [590, 437] width 666 height 20
click at [658, 438] on textarea "2019 pass out / Mtech in 2020 power electronics / 3 years of exp / working Auro…" at bounding box center [590, 437] width 666 height 20
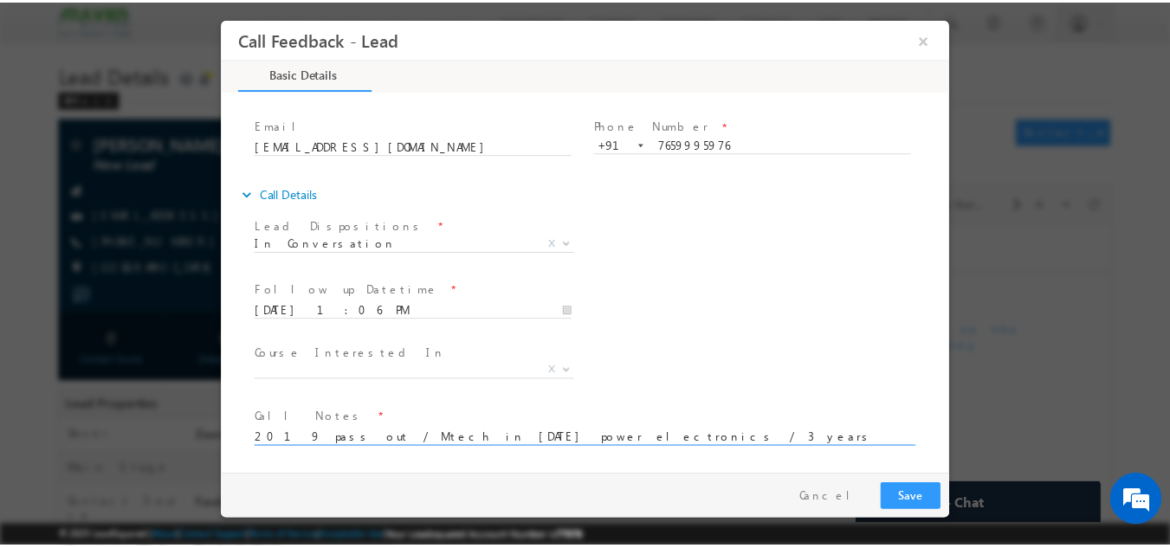
scroll to position [3, 0]
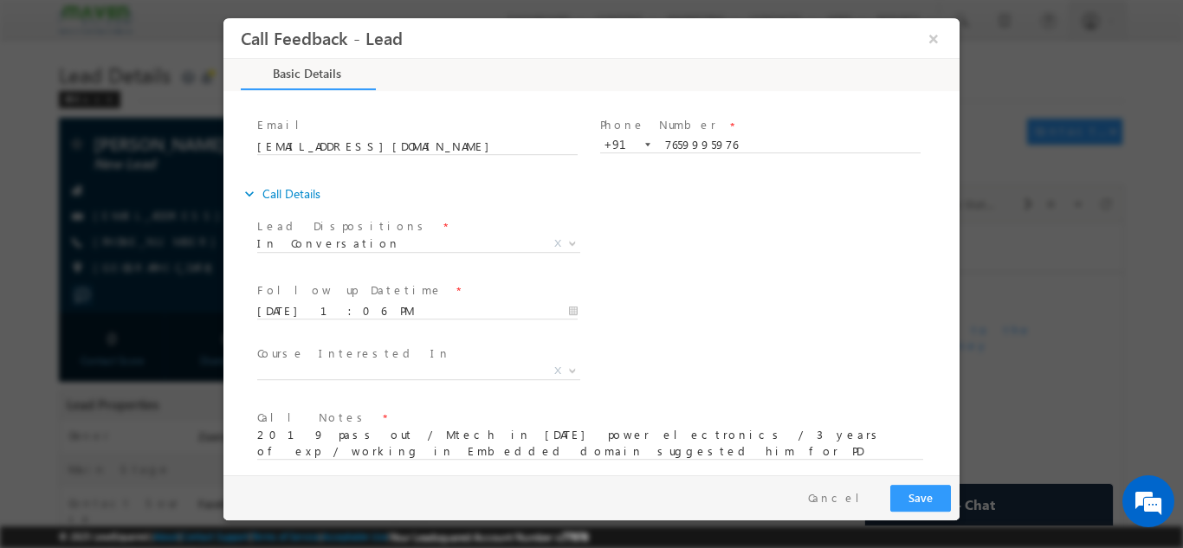
click at [539, 398] on span at bounding box center [417, 391] width 320 height 19
click at [421, 453] on textarea "2019 pass out / Mtech in 2020 power electronics / 3 years of exp / working in E…" at bounding box center [590, 443] width 666 height 32
type textarea "2019 pass out / Mtech in 2020 power electronics / 3 years of exp / working in E…"
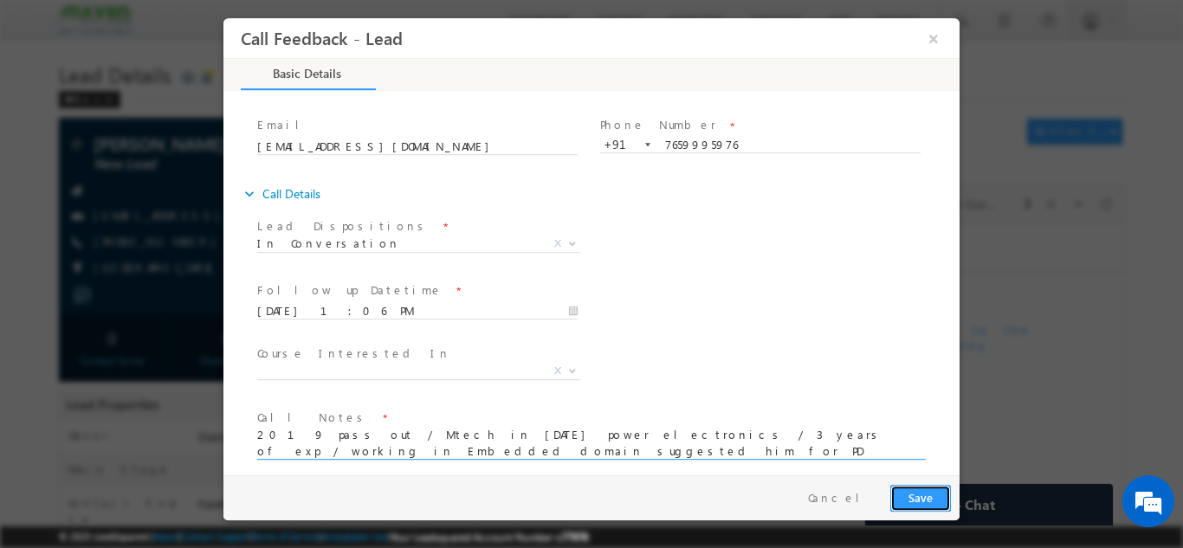
click at [922, 497] on button "Save" at bounding box center [920, 497] width 61 height 27
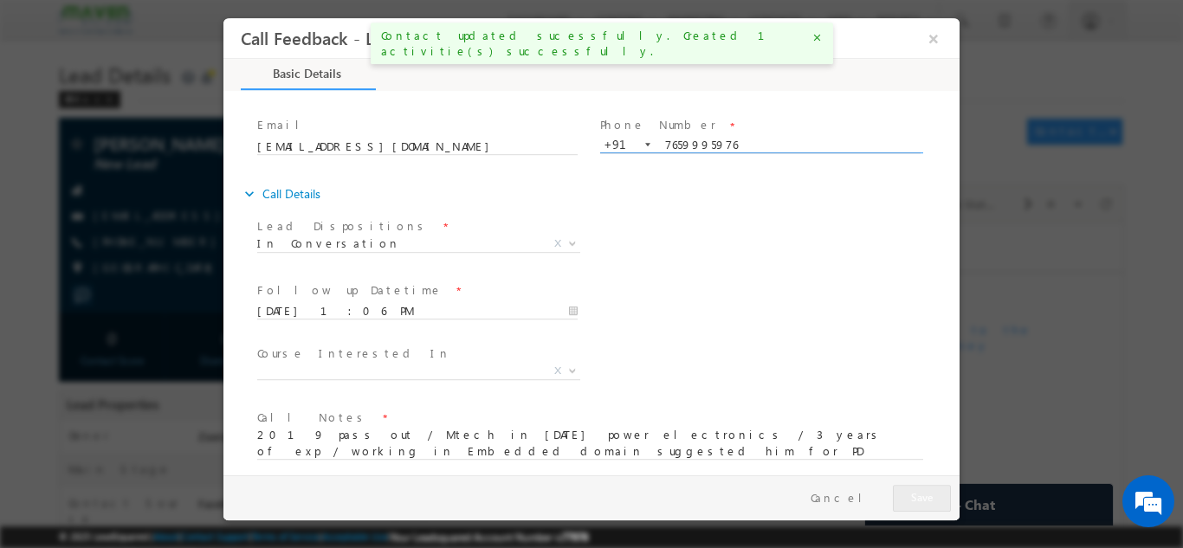
click at [682, 140] on input "7659995976" at bounding box center [760, 144] width 320 height 17
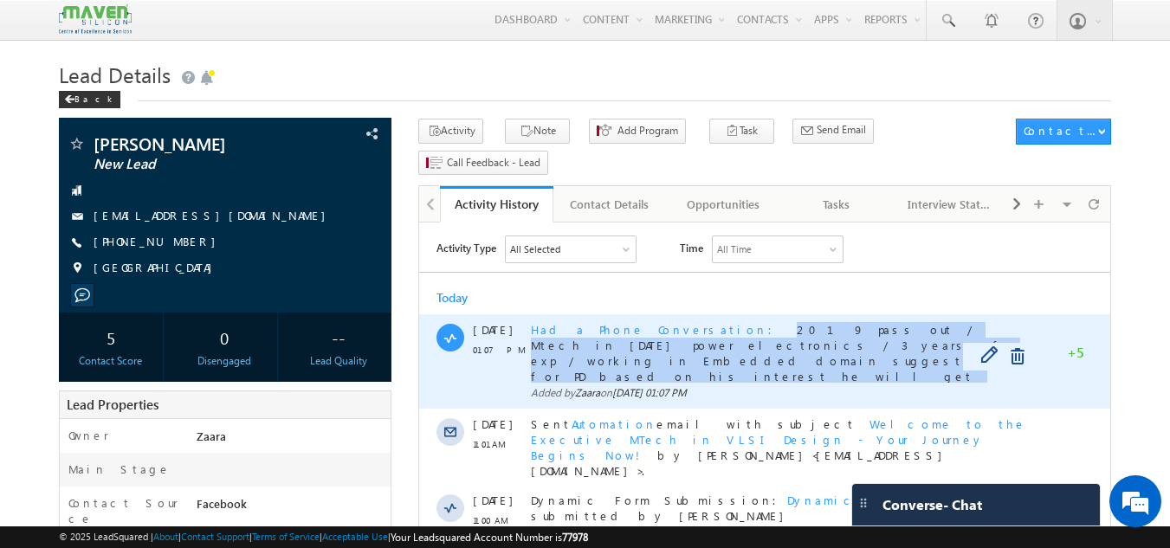
drag, startPoint x: 673, startPoint y: 330, endPoint x: 683, endPoint y: 354, distance: 26.4
click at [683, 354] on div "Had a Phone Conversation 2019 pass out / Mtech in 2020 power electronics / 3 ye…" at bounding box center [784, 352] width 506 height 61
copy span "2019 pass out / Mtech in 2020 power electronics / 3 years of exp / working in E…"
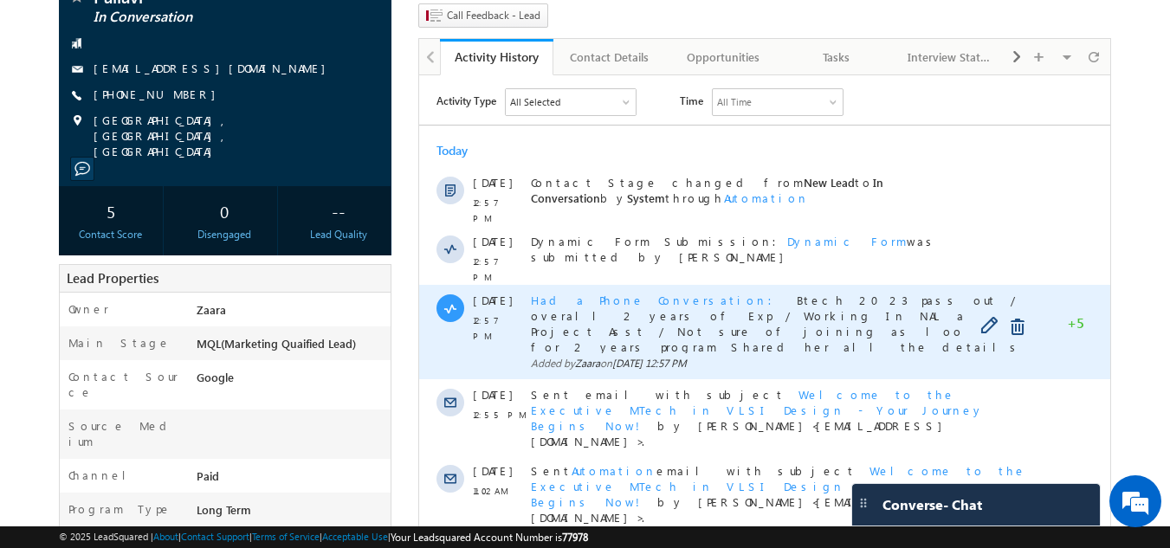
scroll to position [173, 0]
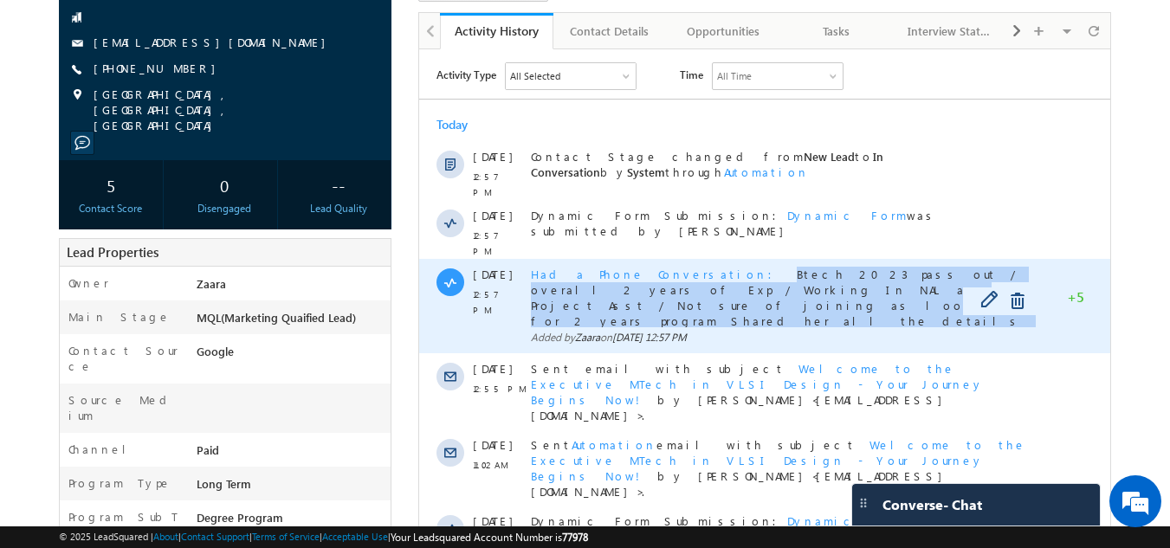
drag, startPoint x: 673, startPoint y: 263, endPoint x: 689, endPoint y: 290, distance: 31.5
click at [689, 290] on div "Had a Phone Conversation Btech 2023 pass out / overall 2 years of Exp / Working…" at bounding box center [784, 297] width 506 height 61
copy span "Btech 2023 pass out / overall 2 years of Exp / Working In NAL as Project Asst /…"
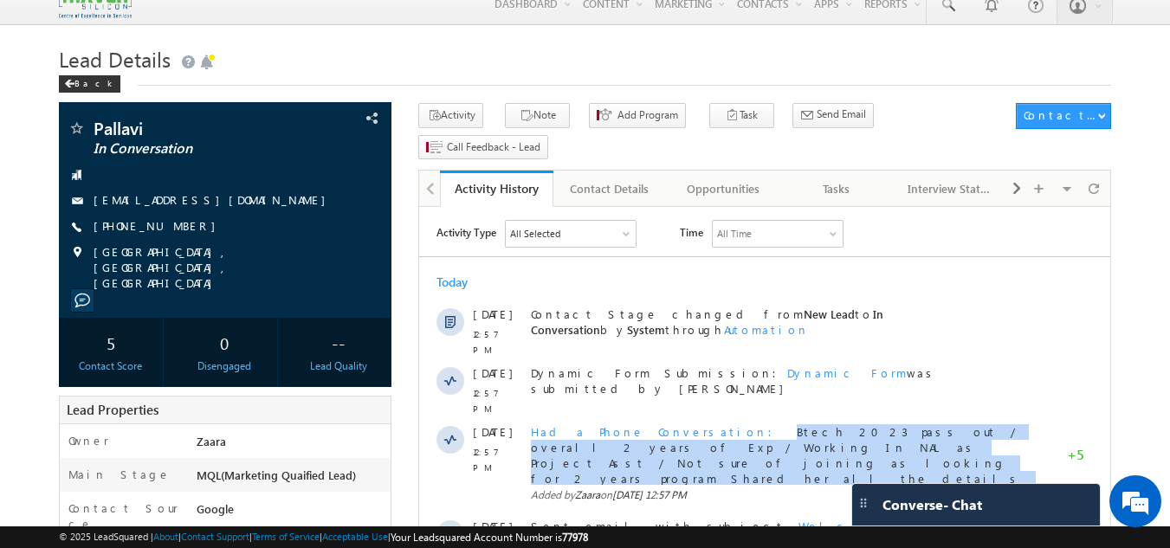
scroll to position [14, 0]
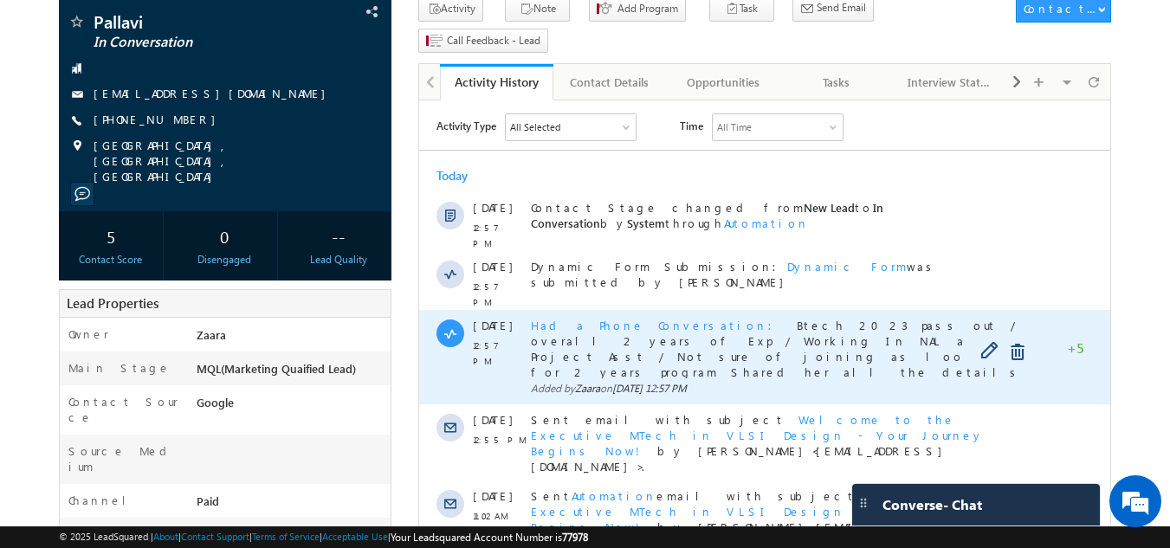
scroll to position [87, 0]
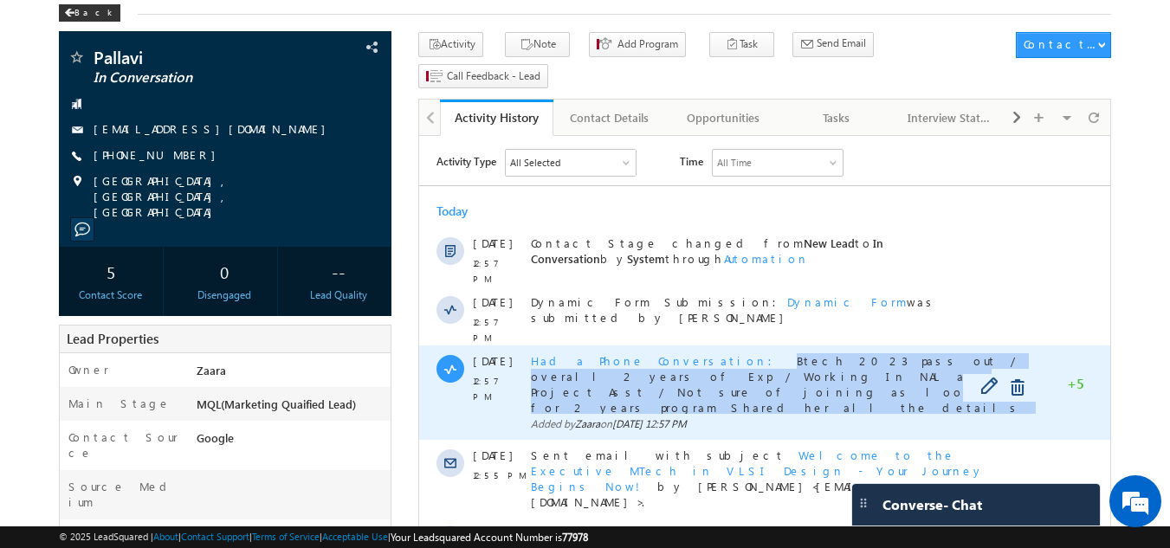
drag, startPoint x: 674, startPoint y: 350, endPoint x: 704, endPoint y: 379, distance: 42.3
click at [704, 379] on div "Had a Phone Conversation Btech 2023 pass out / overall 2 years of Exp / Working…" at bounding box center [784, 383] width 506 height 61
copy span "Btech 2023 pass out / overall 2 years of Exp / Working In NAL as Project Asst /…"
